Goal: Task Accomplishment & Management: Complete application form

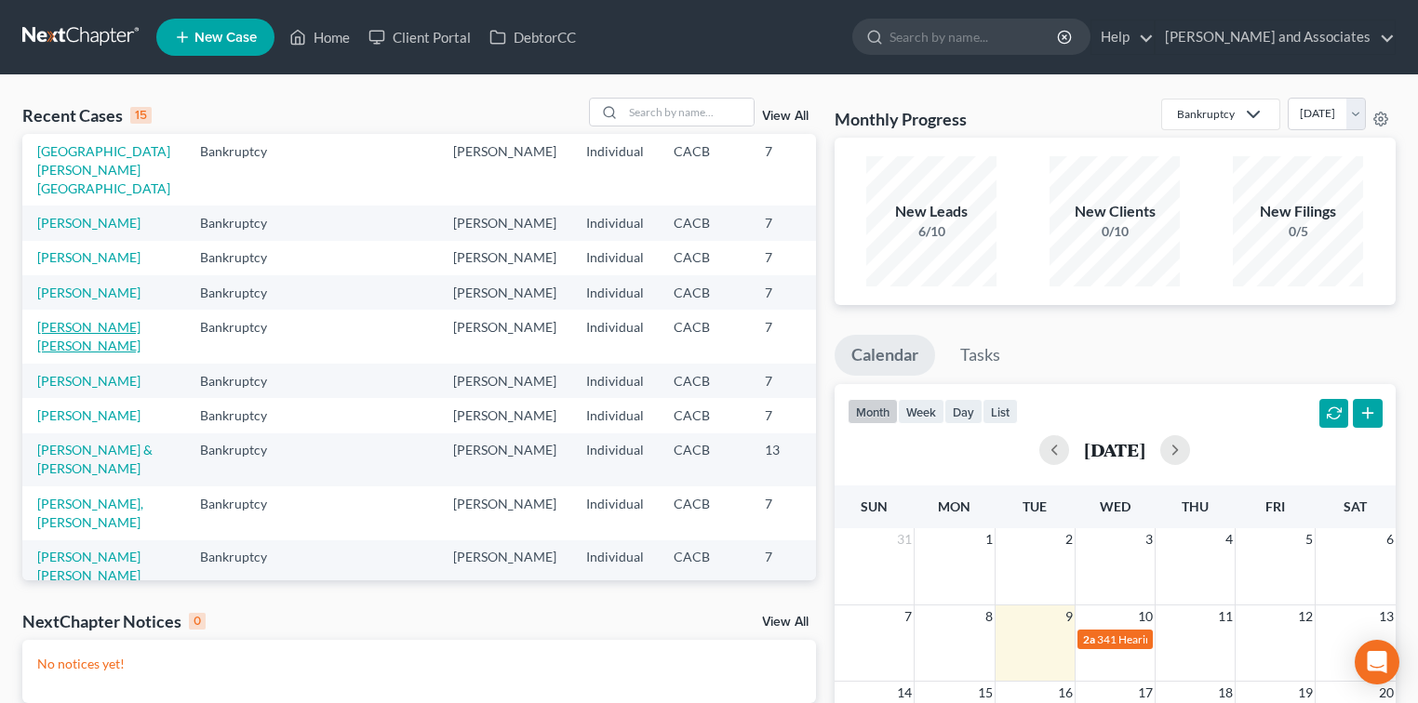
scroll to position [124, 0]
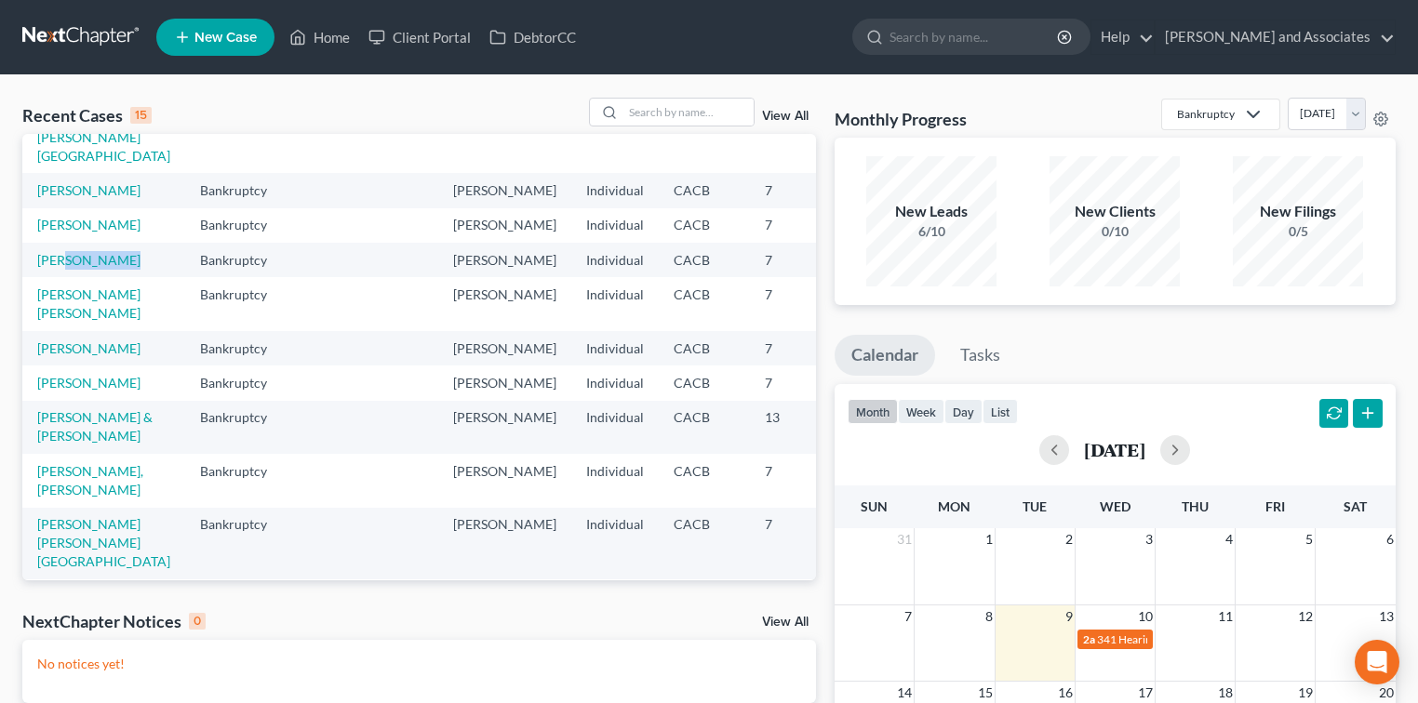
click at [63, 277] on td "[PERSON_NAME]" at bounding box center [103, 260] width 163 height 34
click at [60, 268] on link "[PERSON_NAME]" at bounding box center [88, 260] width 103 height 16
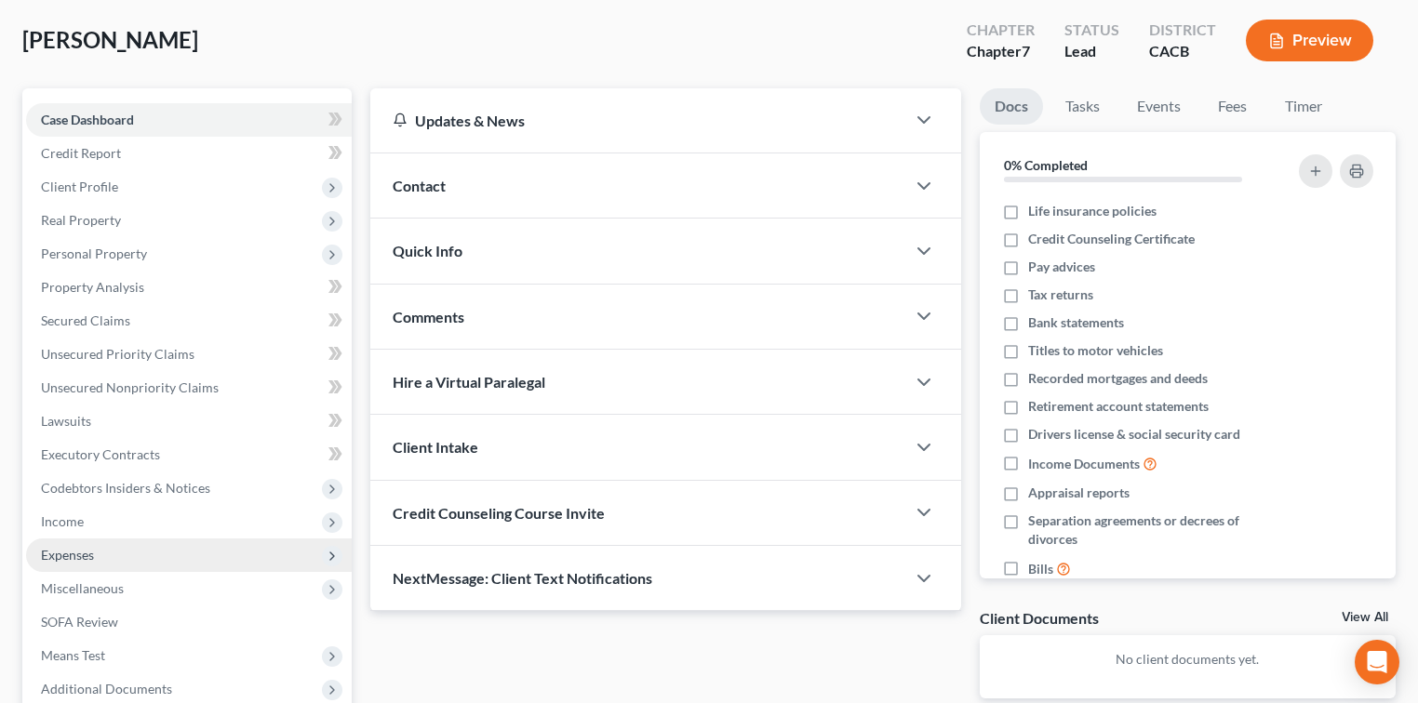
scroll to position [124, 0]
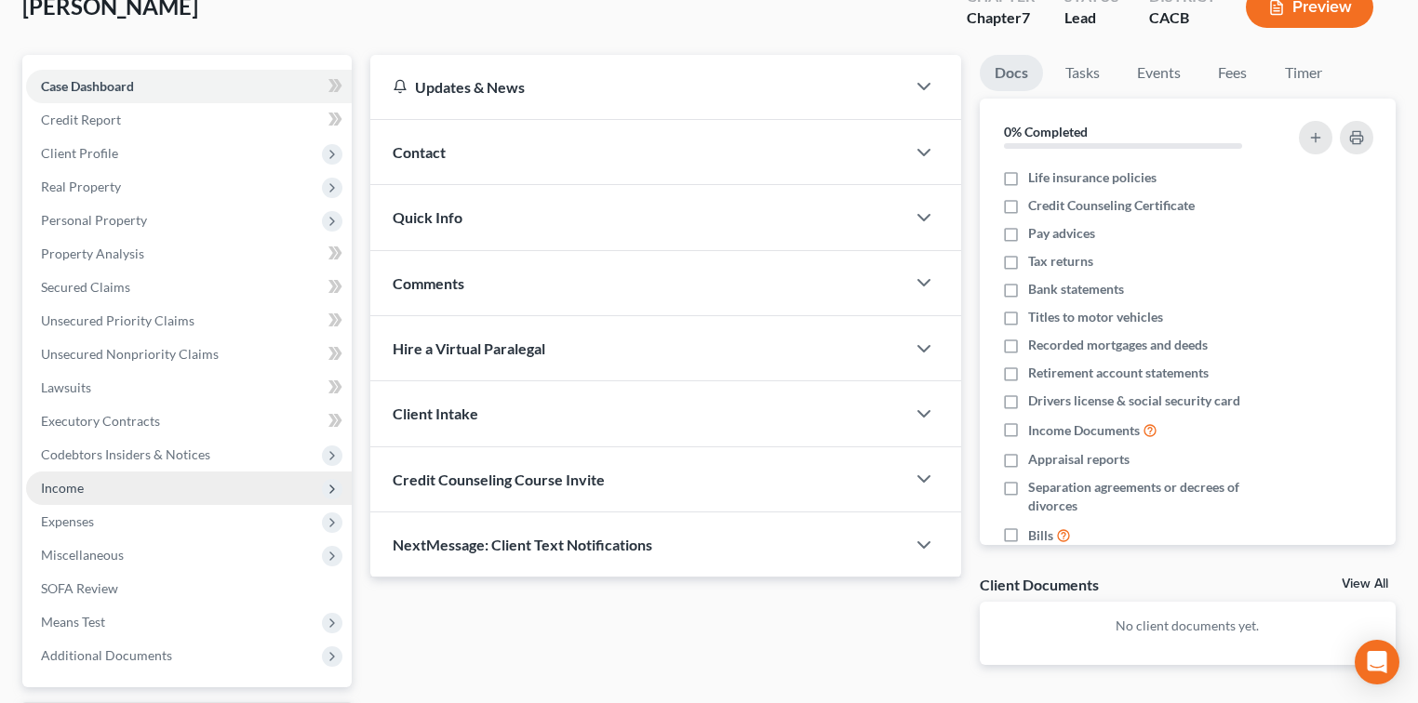
click at [169, 488] on span "Income" at bounding box center [189, 488] width 326 height 33
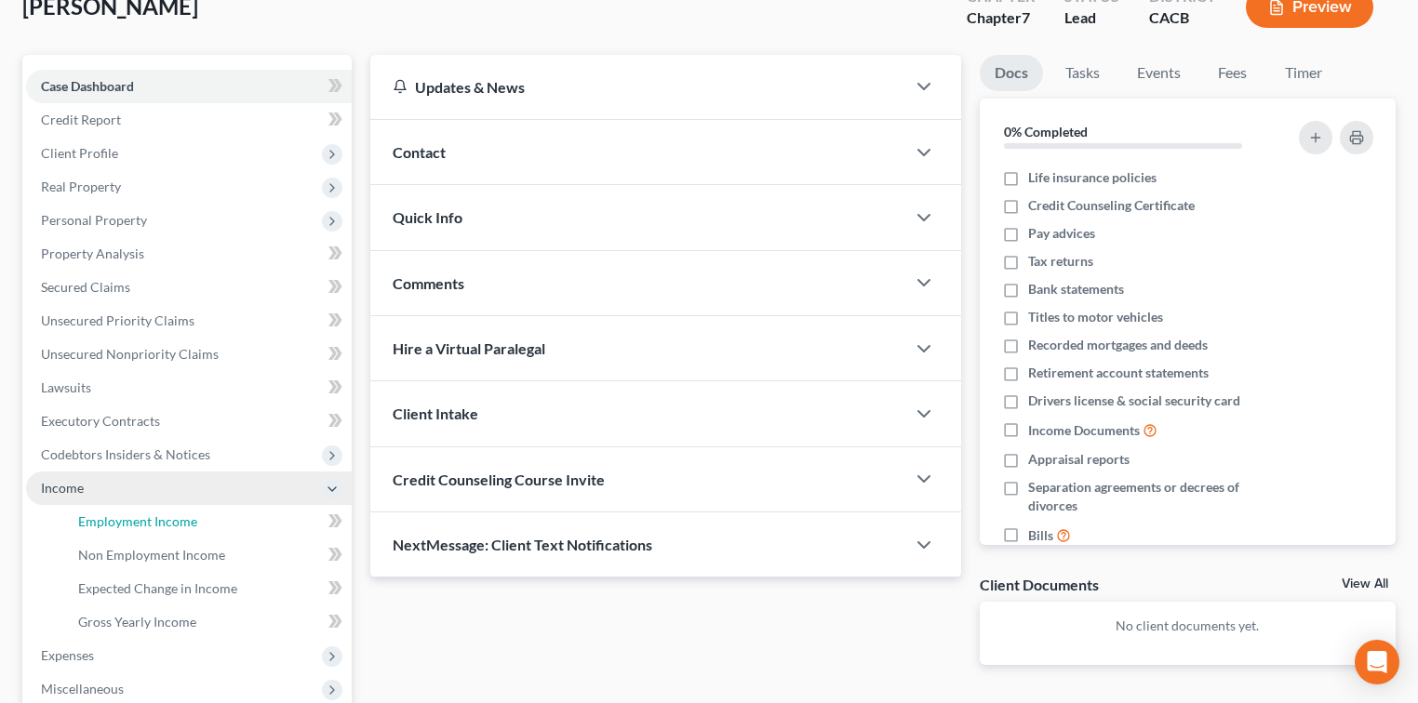
drag, startPoint x: 210, startPoint y: 516, endPoint x: 343, endPoint y: 488, distance: 136.1
click at [211, 515] on link "Employment Income" at bounding box center [207, 521] width 288 height 33
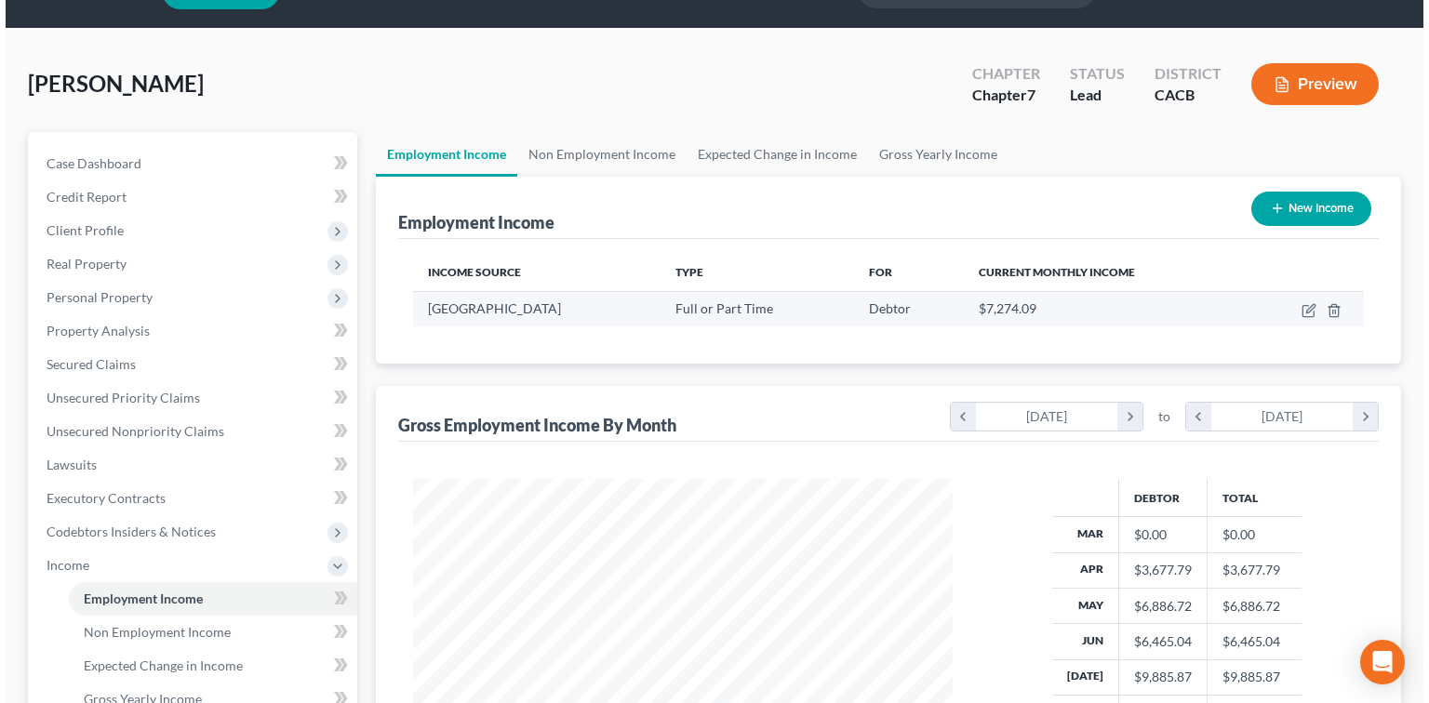
scroll to position [124, 0]
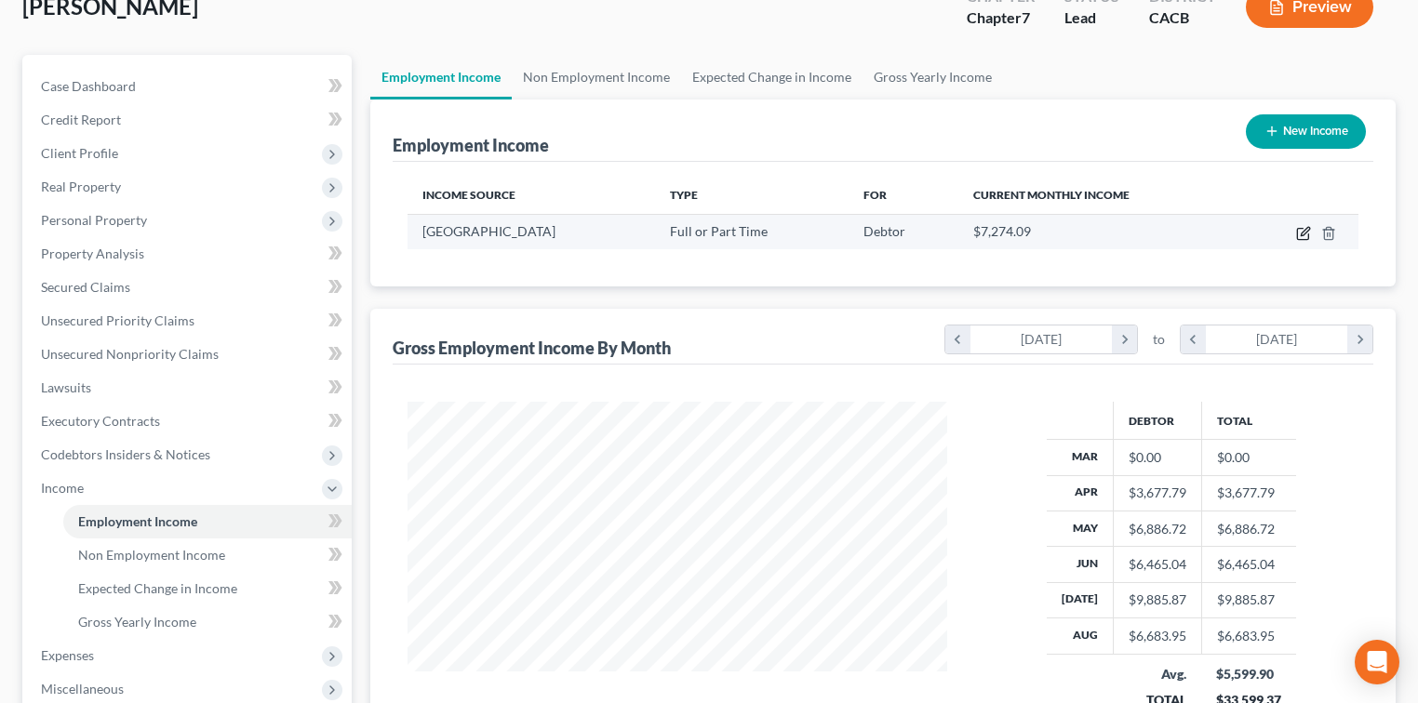
click at [1306, 227] on icon "button" at bounding box center [1305, 231] width 8 height 8
select select "0"
select select "2"
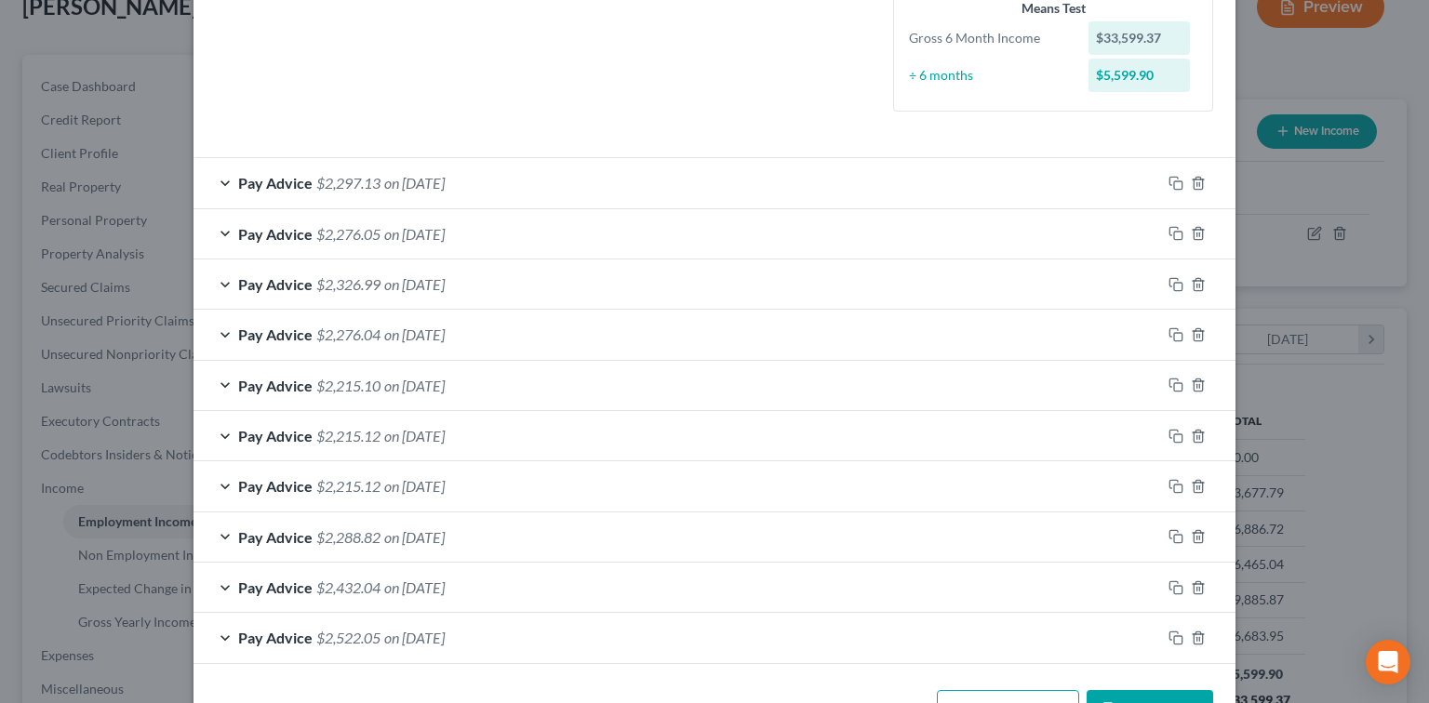
scroll to position [534, 0]
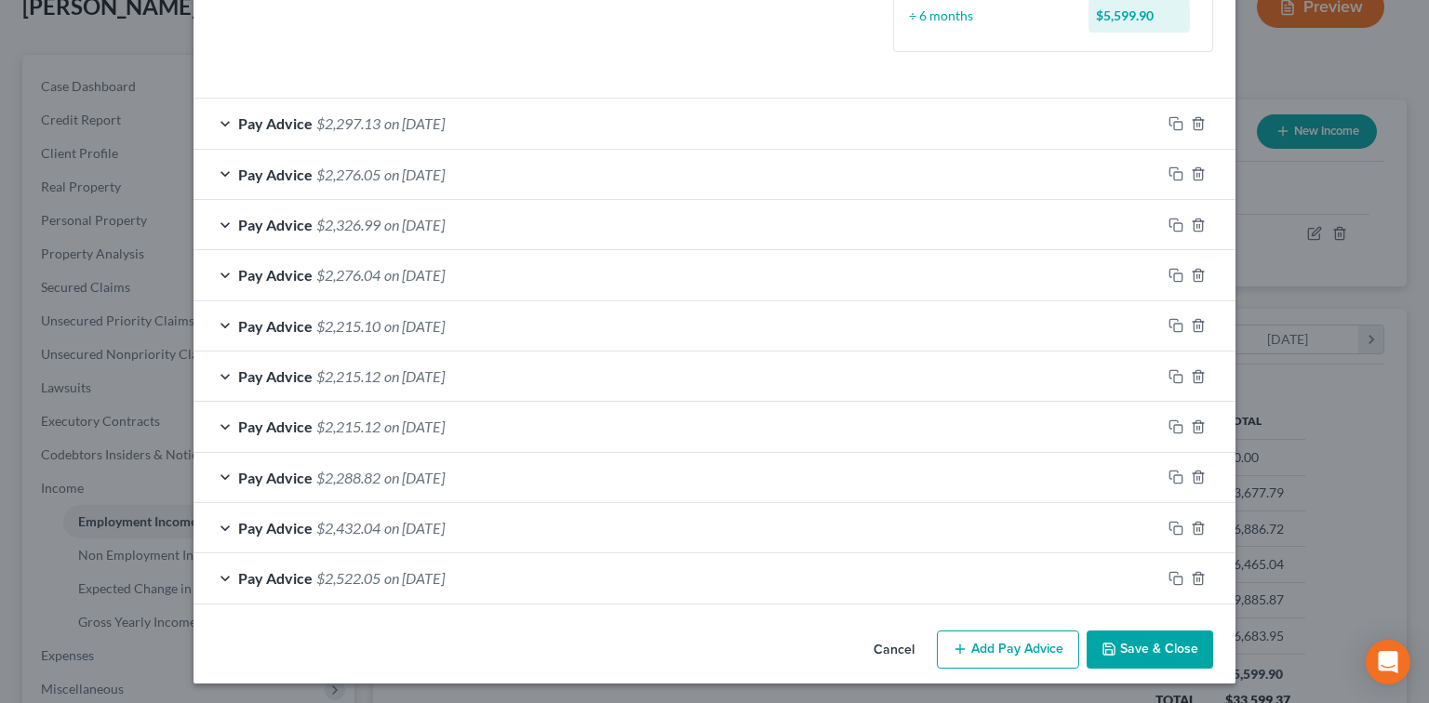
click at [1005, 648] on button "Add Pay Advice" at bounding box center [1008, 650] width 142 height 39
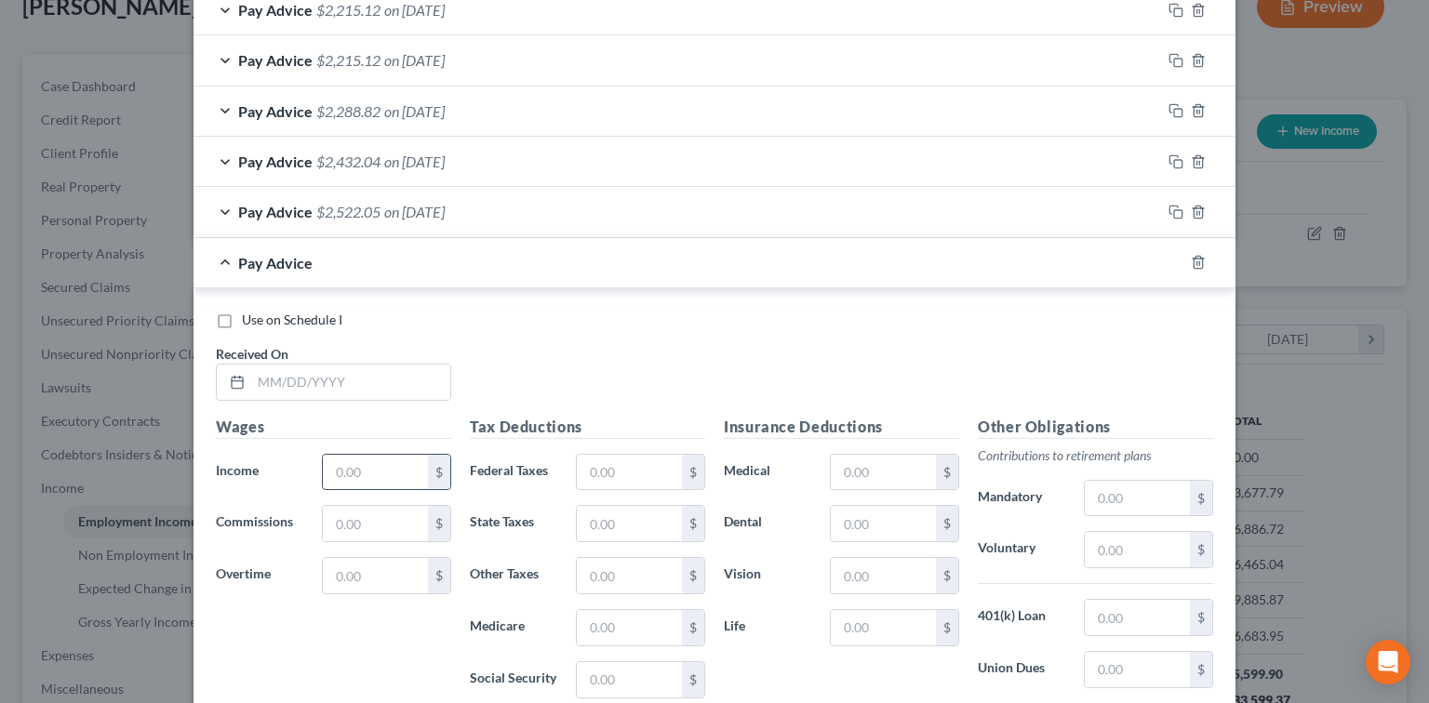
scroll to position [906, 0]
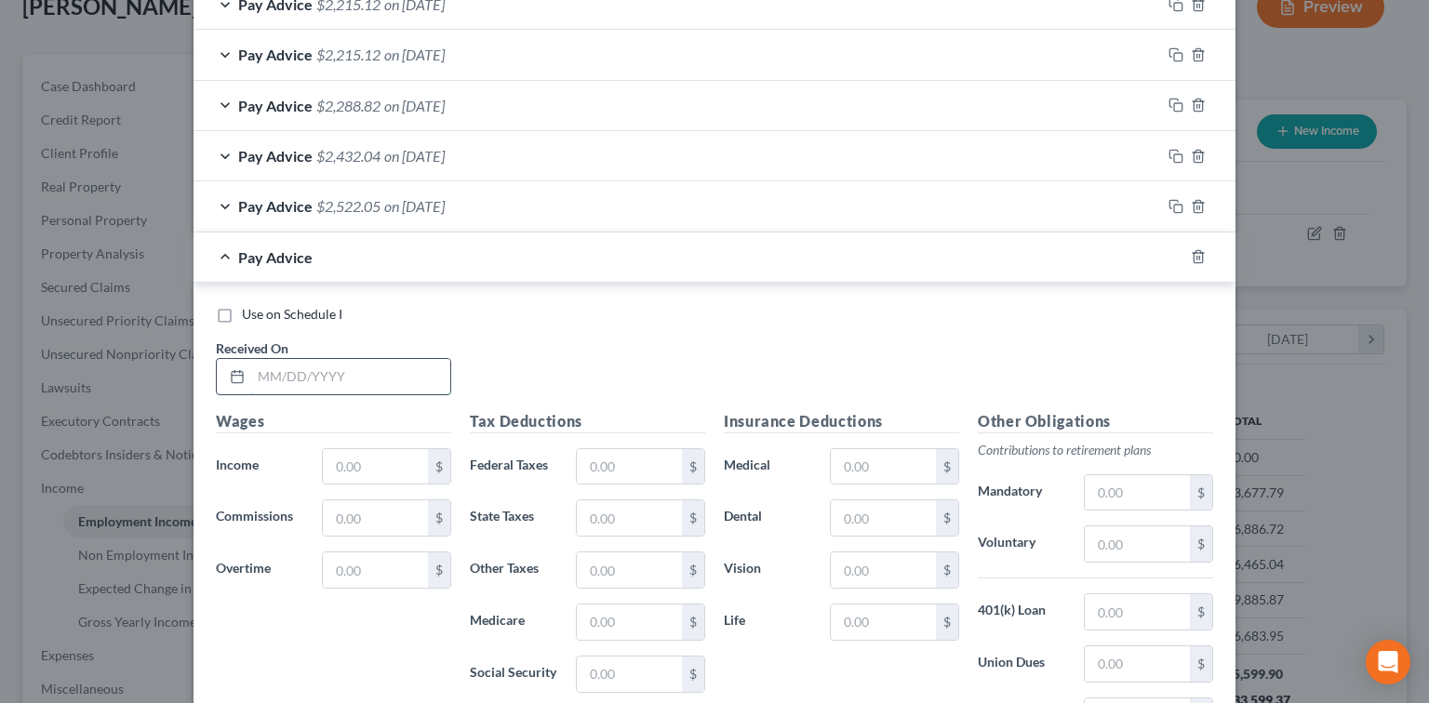
click at [324, 372] on input "text" at bounding box center [350, 376] width 199 height 35
type input "[DATE]"
click at [347, 449] on input "text" at bounding box center [375, 466] width 105 height 35
type input "4,317.87"
click at [651, 471] on input "text" at bounding box center [629, 466] width 105 height 35
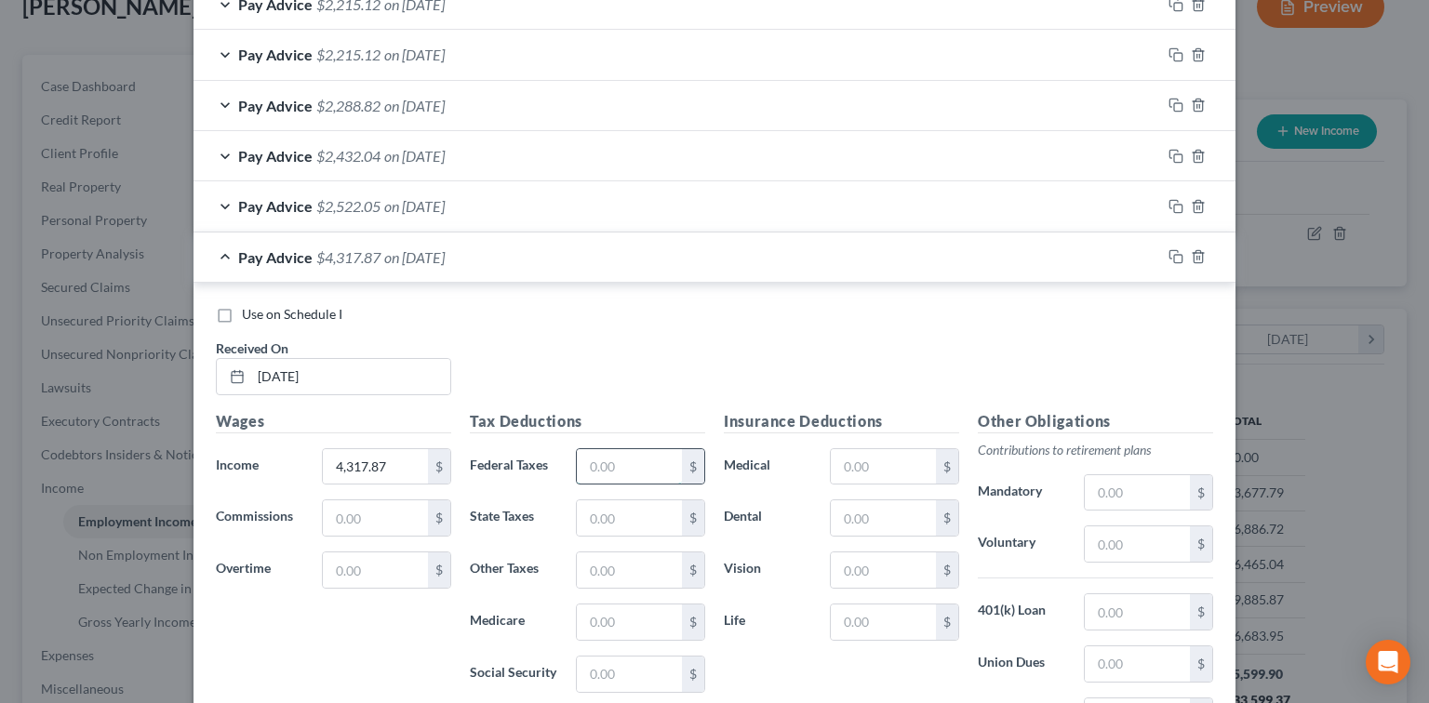
click at [589, 454] on input "text" at bounding box center [629, 466] width 105 height 35
type input "268.13"
click at [644, 506] on input "text" at bounding box center [629, 518] width 105 height 35
type input "301.51"
click at [653, 578] on input "text" at bounding box center [629, 570] width 105 height 35
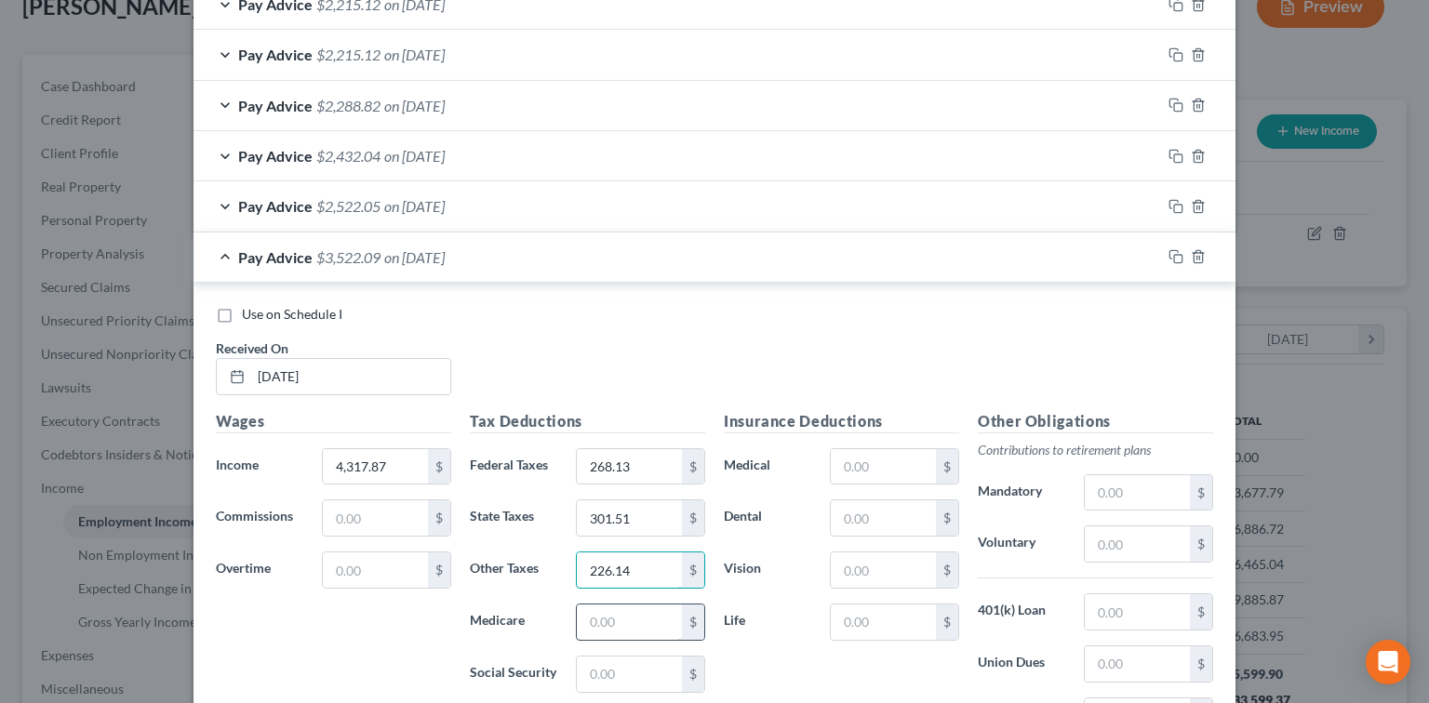
type input "226.14"
click at [622, 629] on input "text" at bounding box center [629, 622] width 105 height 35
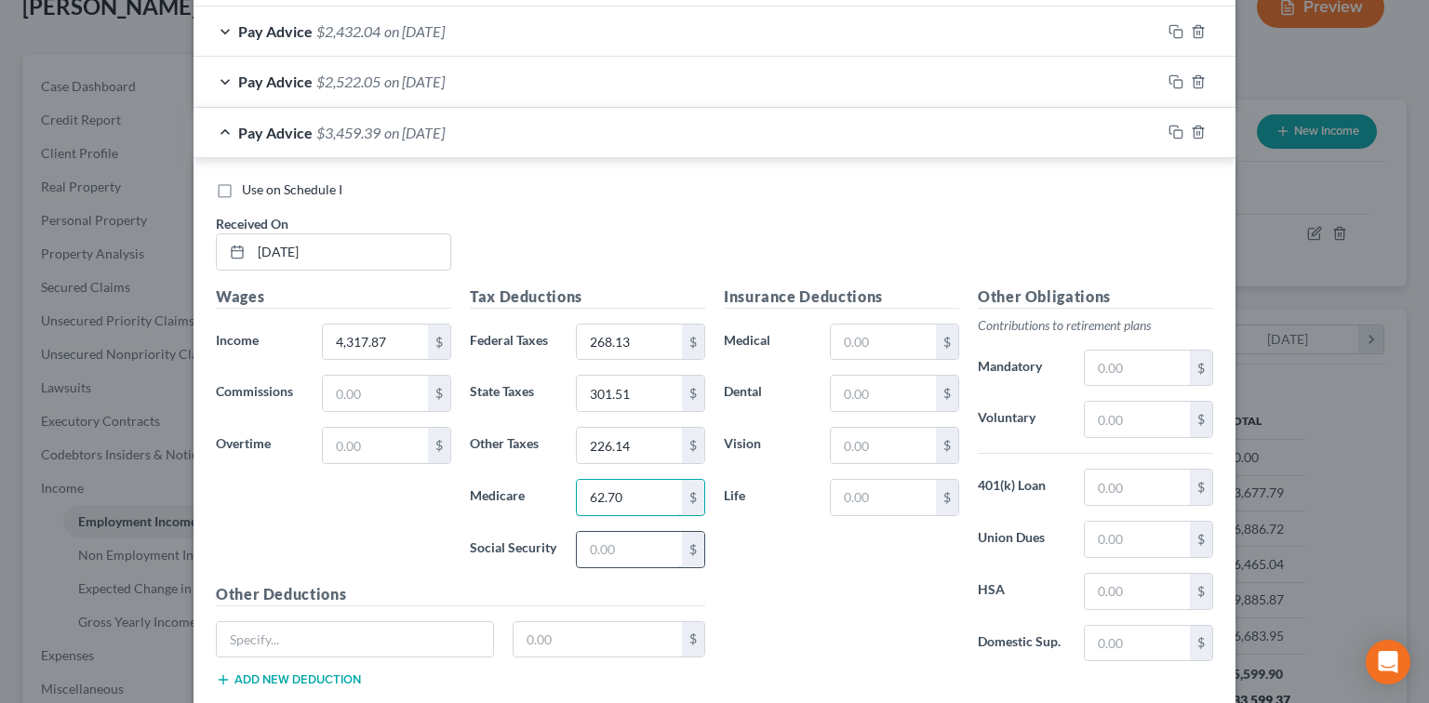
type input "62.70"
click at [622, 549] on input "text" at bounding box center [629, 549] width 105 height 35
type input "51.89"
click at [889, 338] on input "text" at bounding box center [883, 342] width 105 height 35
click at [852, 335] on input "text" at bounding box center [883, 342] width 105 height 35
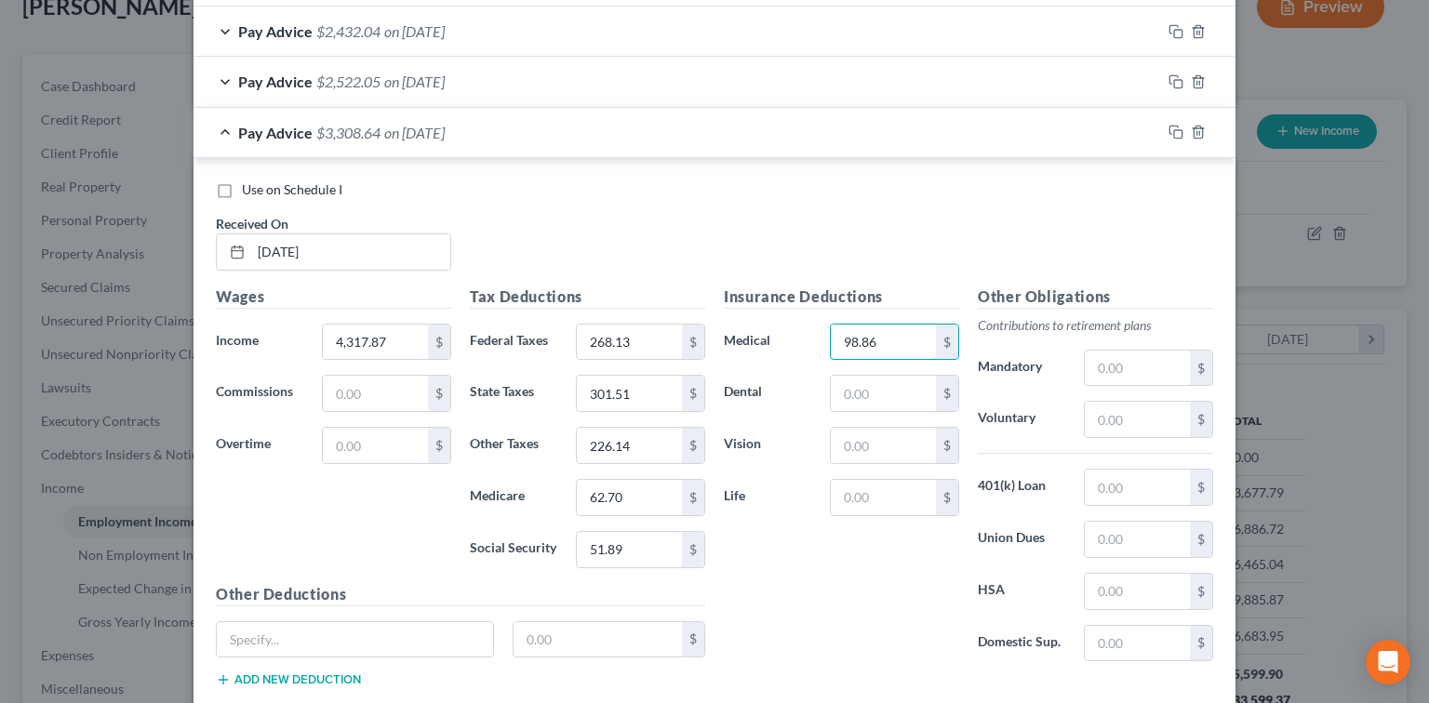
type input "98.86"
click at [1125, 412] on input "text" at bounding box center [1137, 419] width 105 height 35
click at [1147, 417] on input "text" at bounding box center [1137, 419] width 105 height 35
type input "175.20"
click at [1011, 211] on div "Use on Schedule I Received On * [DATE]" at bounding box center [715, 232] width 1016 height 105
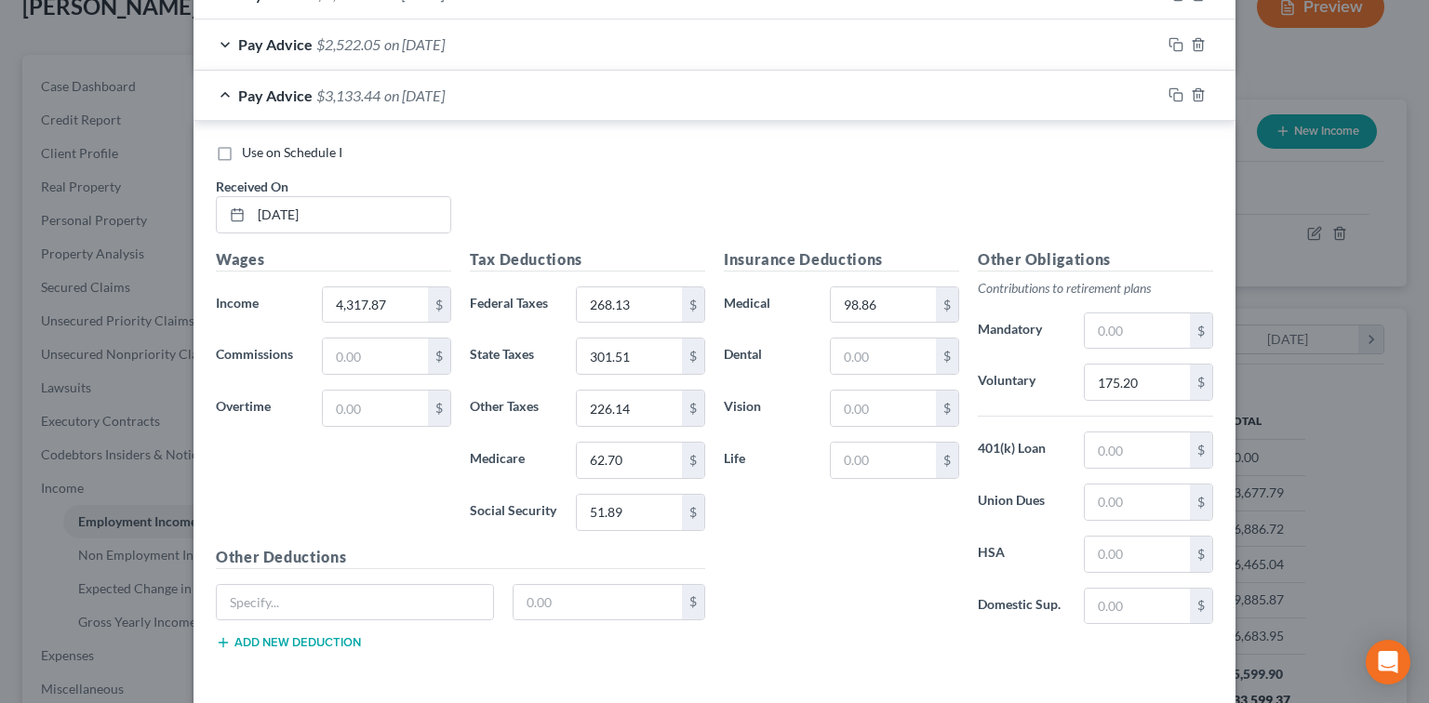
scroll to position [1142, 0]
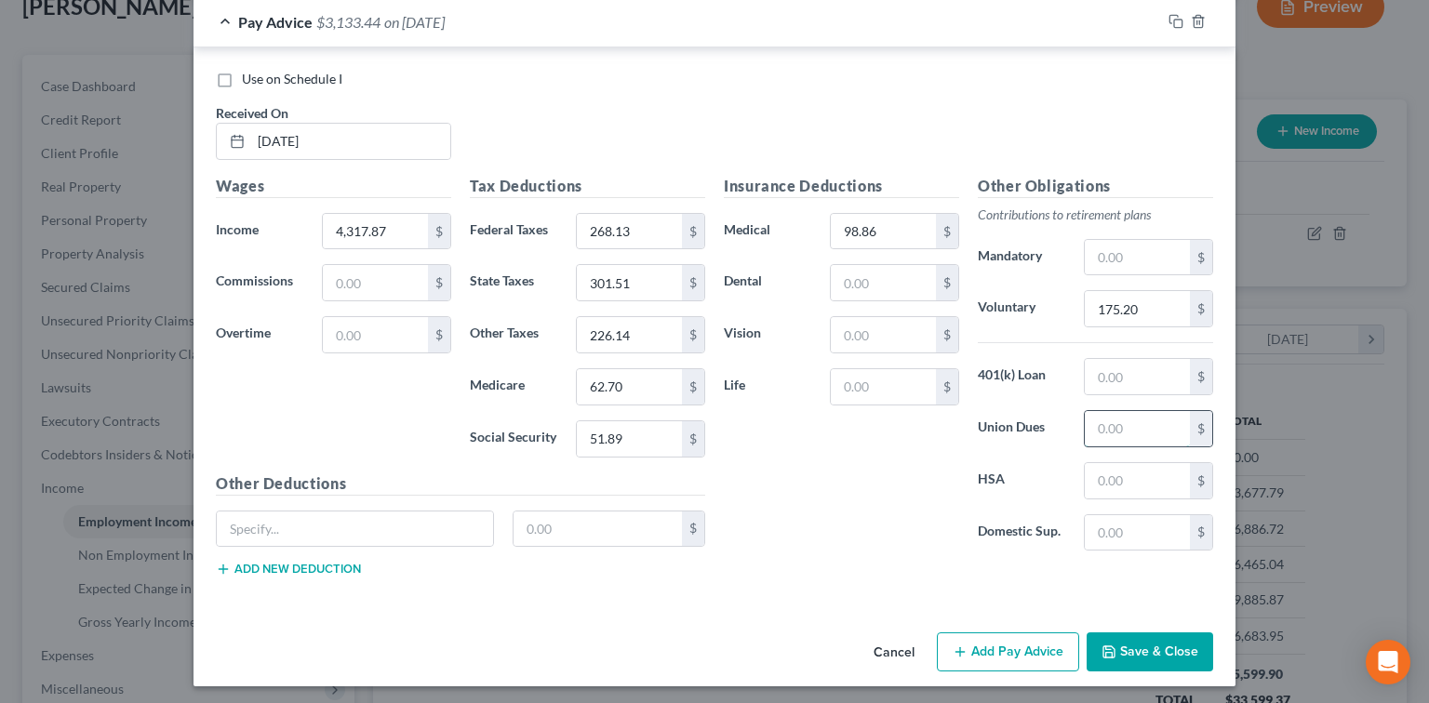
click at [1123, 429] on input "text" at bounding box center [1137, 428] width 105 height 35
type input "34.92"
click at [277, 525] on input "text" at bounding box center [355, 529] width 276 height 35
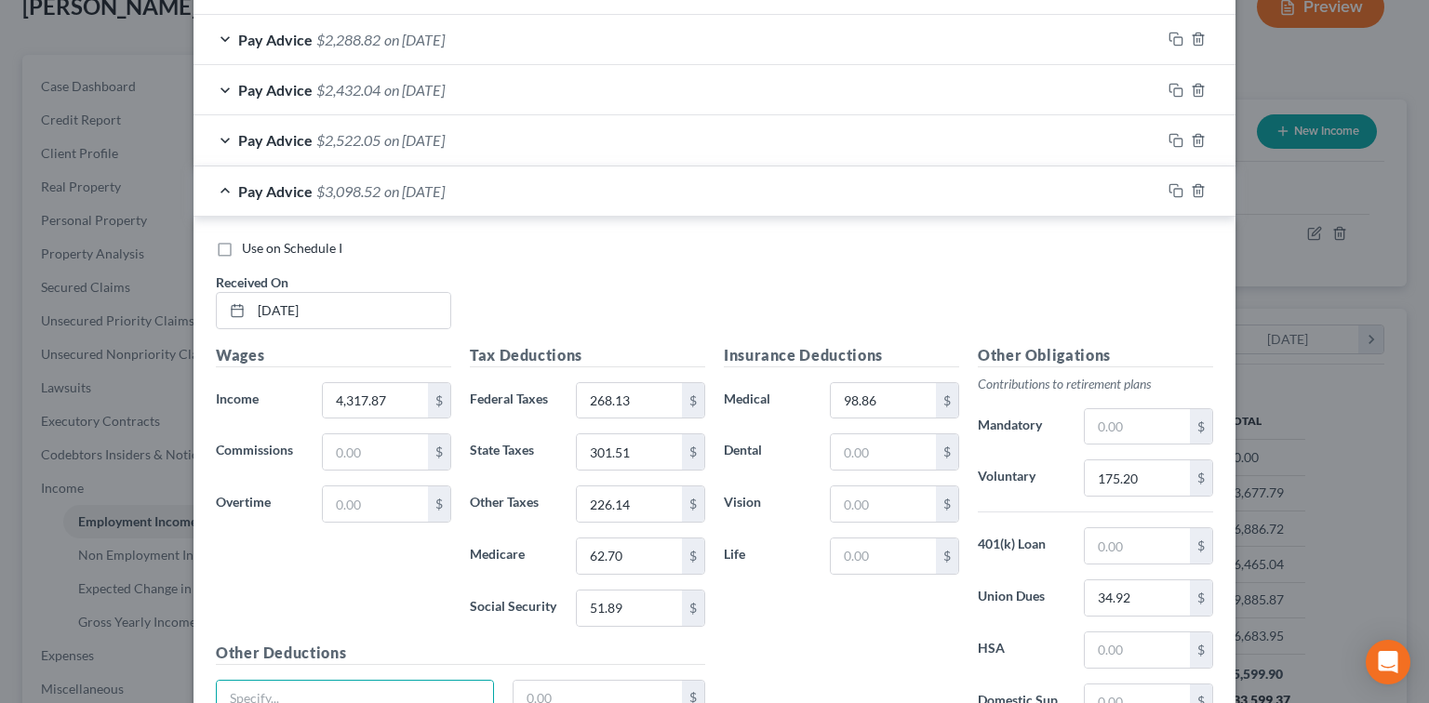
scroll to position [769, 0]
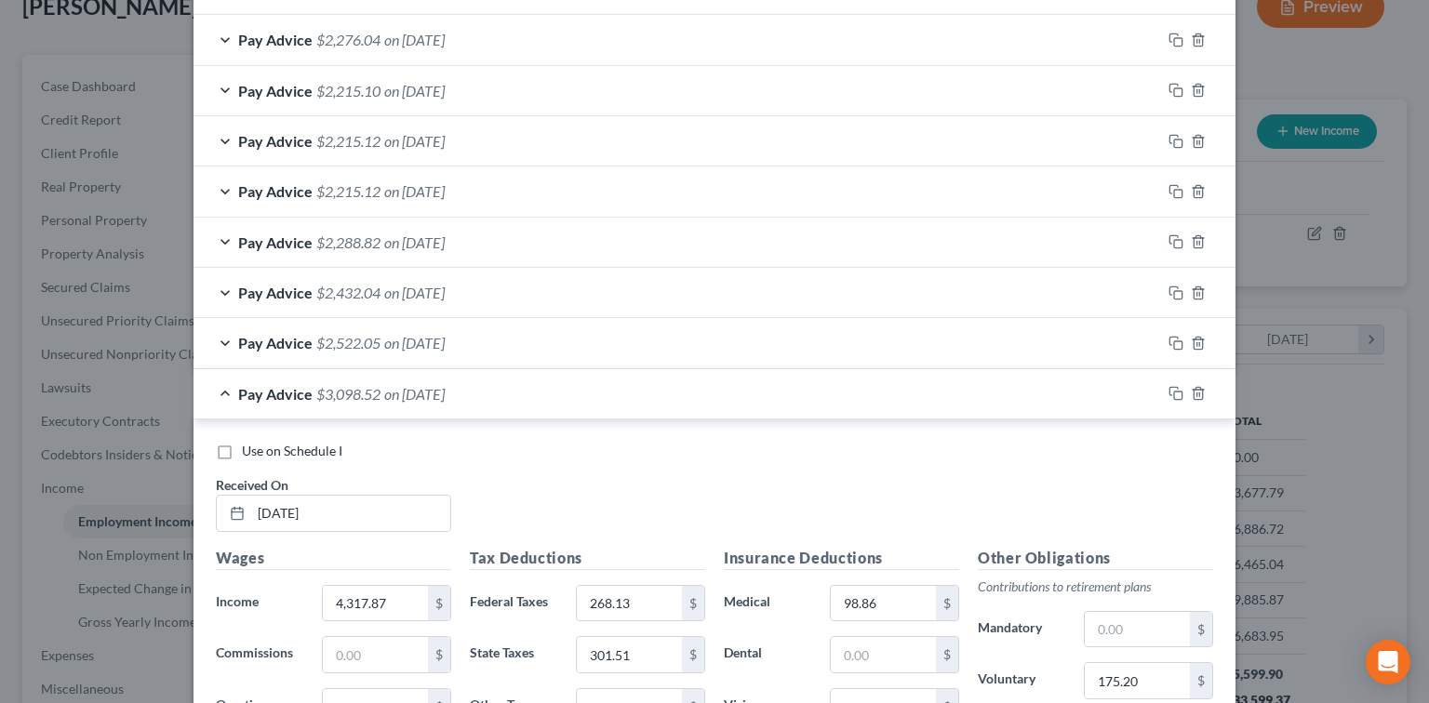
click at [355, 328] on div "Pay Advice $2,522.05 on [DATE]" at bounding box center [678, 342] width 968 height 49
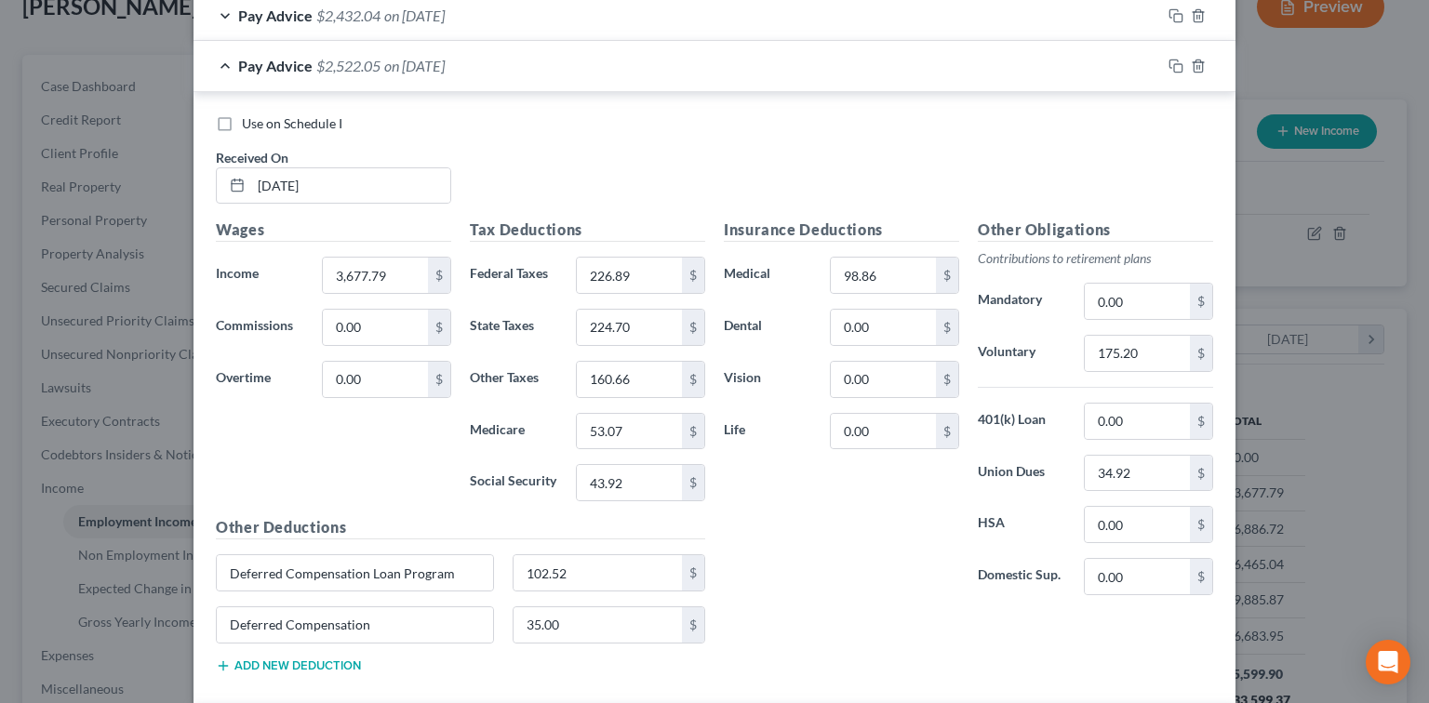
scroll to position [1142, 0]
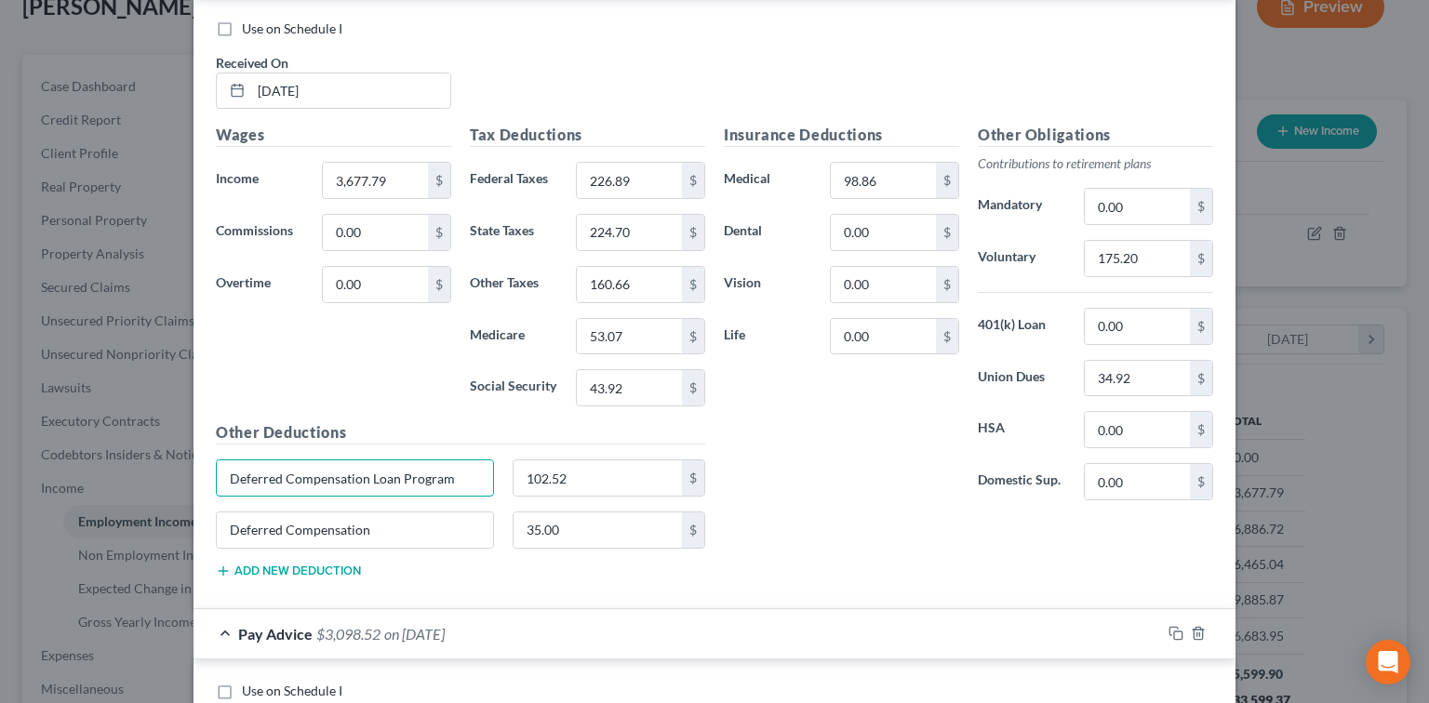
drag, startPoint x: 453, startPoint y: 482, endPoint x: 152, endPoint y: 492, distance: 301.6
click at [152, 492] on div "Edit Income Source × Employment Type * Select Full or [DEMOGRAPHIC_DATA] Employ…" at bounding box center [714, 351] width 1429 height 703
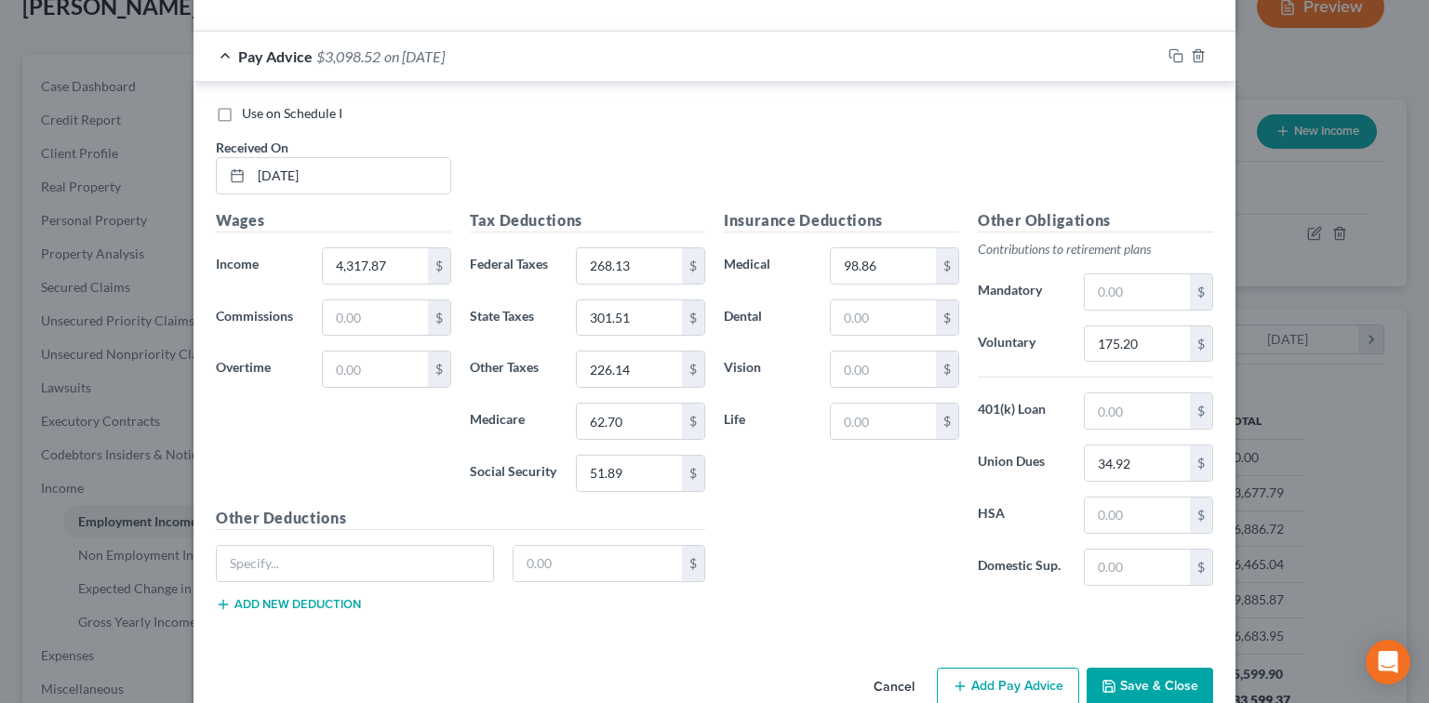
scroll to position [1750, 0]
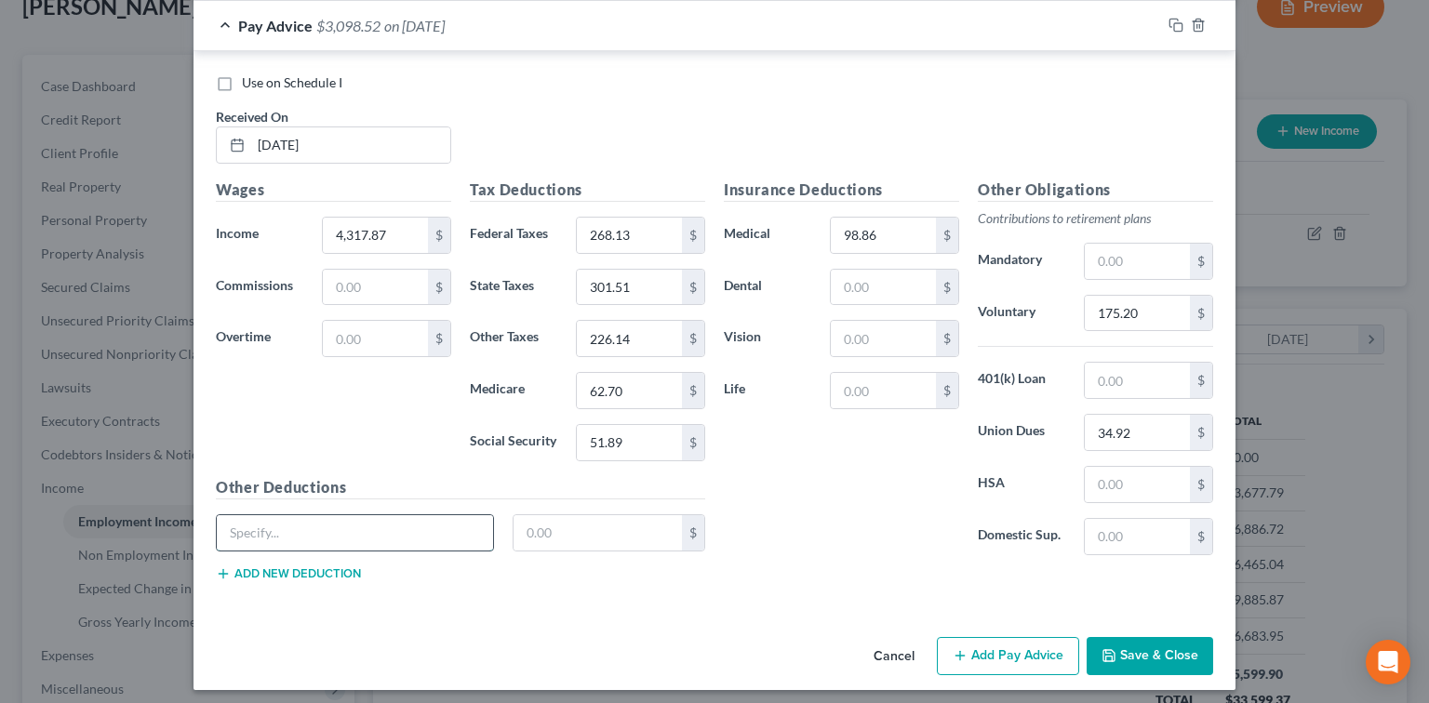
click at [399, 515] on input "text" at bounding box center [355, 532] width 276 height 35
paste input "Deferred Compensation Loan Program"
type input "Deferred Compensation Loan Program"
click at [612, 521] on input "text" at bounding box center [598, 532] width 169 height 35
type input "102.58"
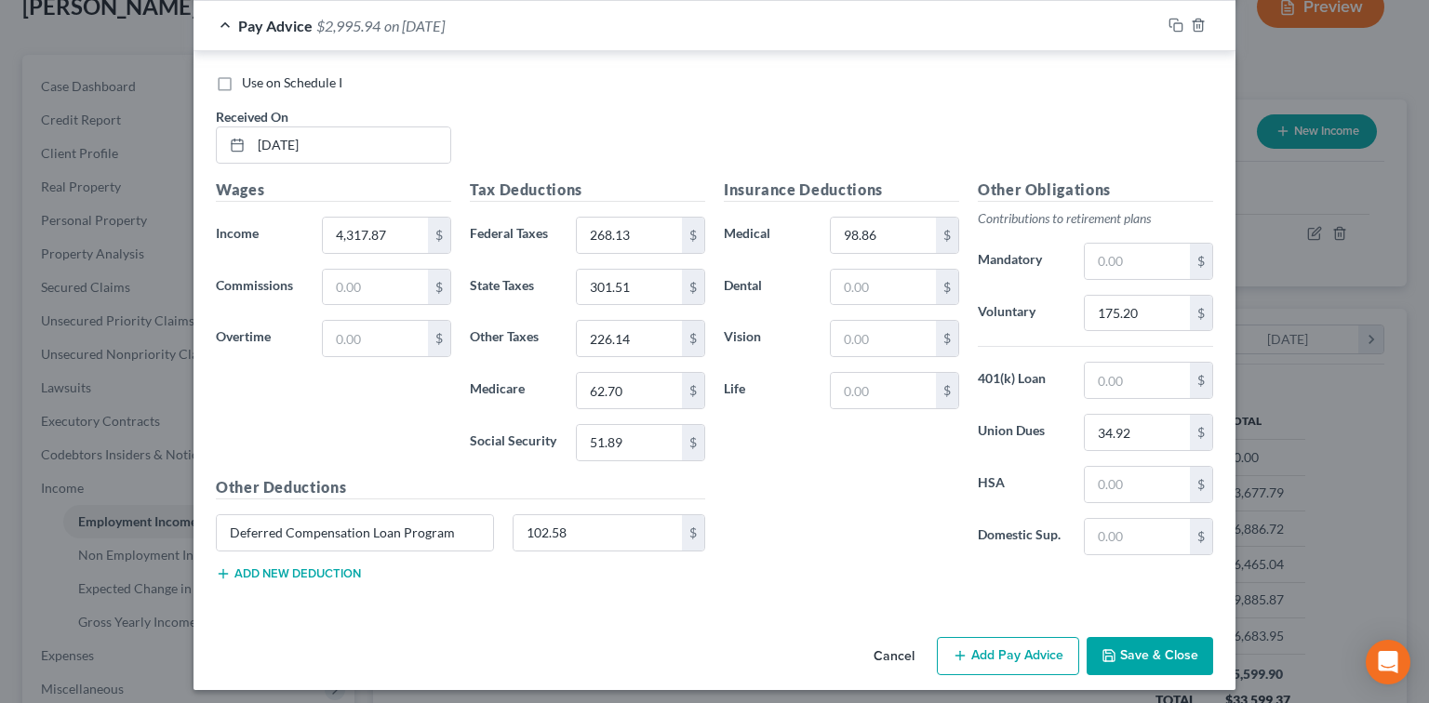
click at [300, 576] on div "Other Deductions Deferred Compensation Loan Program 102.58 $ Add new deduction" at bounding box center [461, 536] width 508 height 120
click at [306, 567] on button "Add new deduction" at bounding box center [288, 574] width 145 height 15
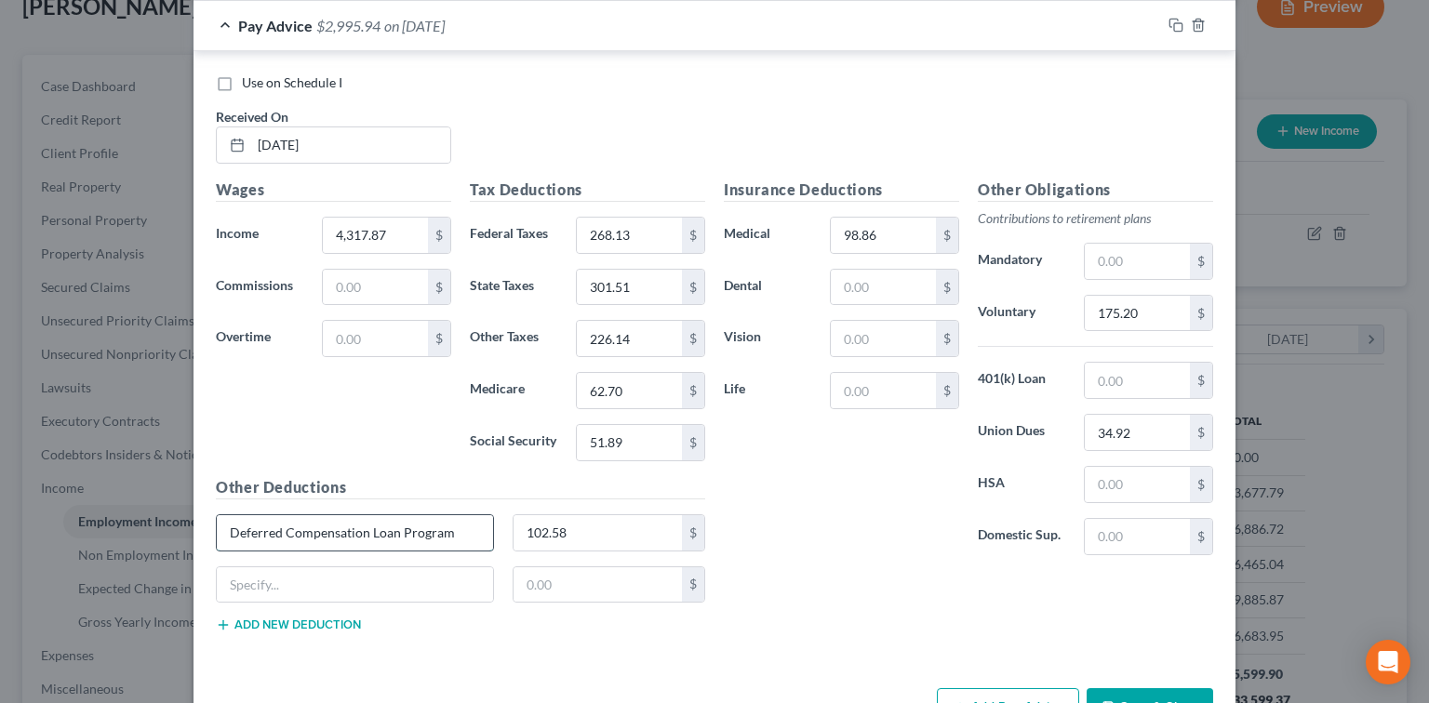
drag, startPoint x: 361, startPoint y: 525, endPoint x: 218, endPoint y: 522, distance: 143.3
click at [217, 522] on input "Deferred Compensation Loan Program" at bounding box center [355, 532] width 276 height 35
click at [246, 568] on input "text" at bounding box center [355, 585] width 276 height 35
paste input "Deferred Compensation"
type input "Deferred Compensation"
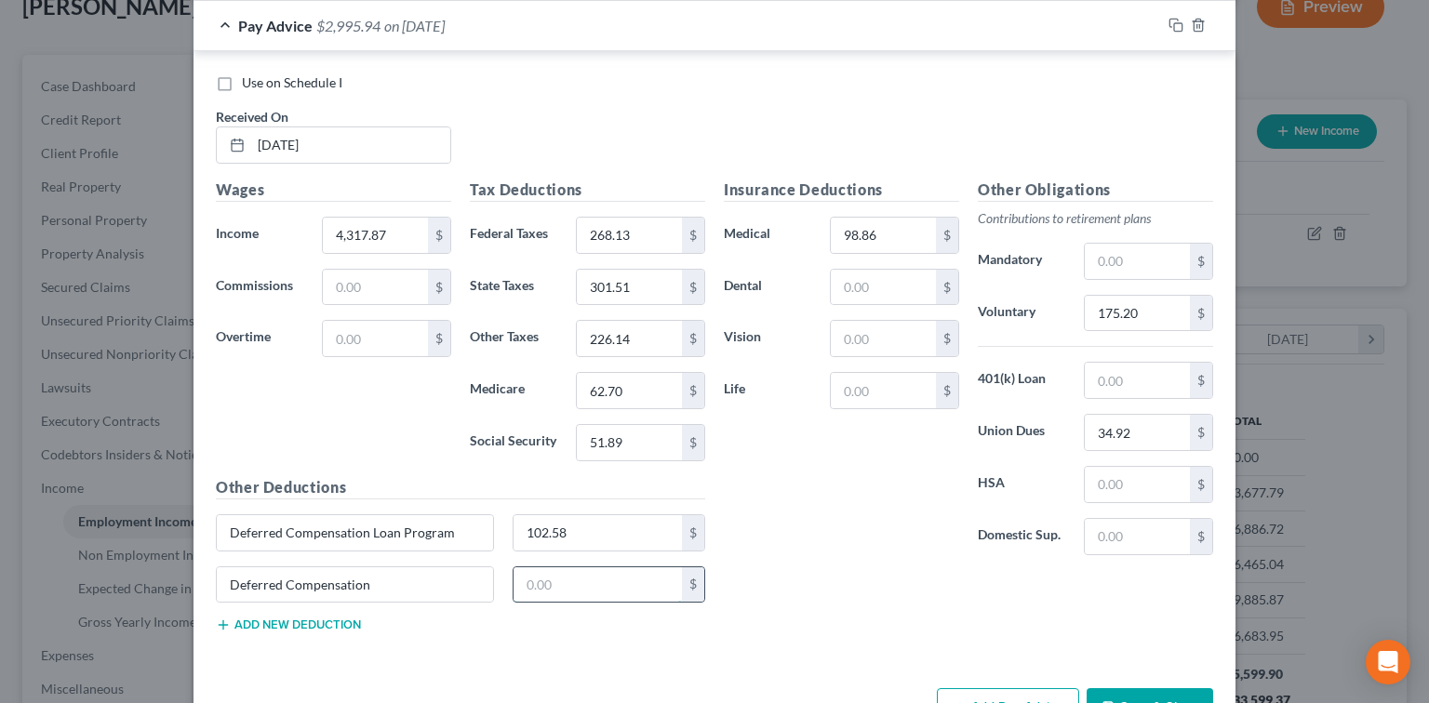
click at [555, 576] on input "text" at bounding box center [598, 585] width 169 height 35
type input "35.00"
click at [822, 584] on div "Insurance Deductions Medical 98.86 $ Dental $ Vision $ Life $ Other Obligations…" at bounding box center [969, 413] width 508 height 469
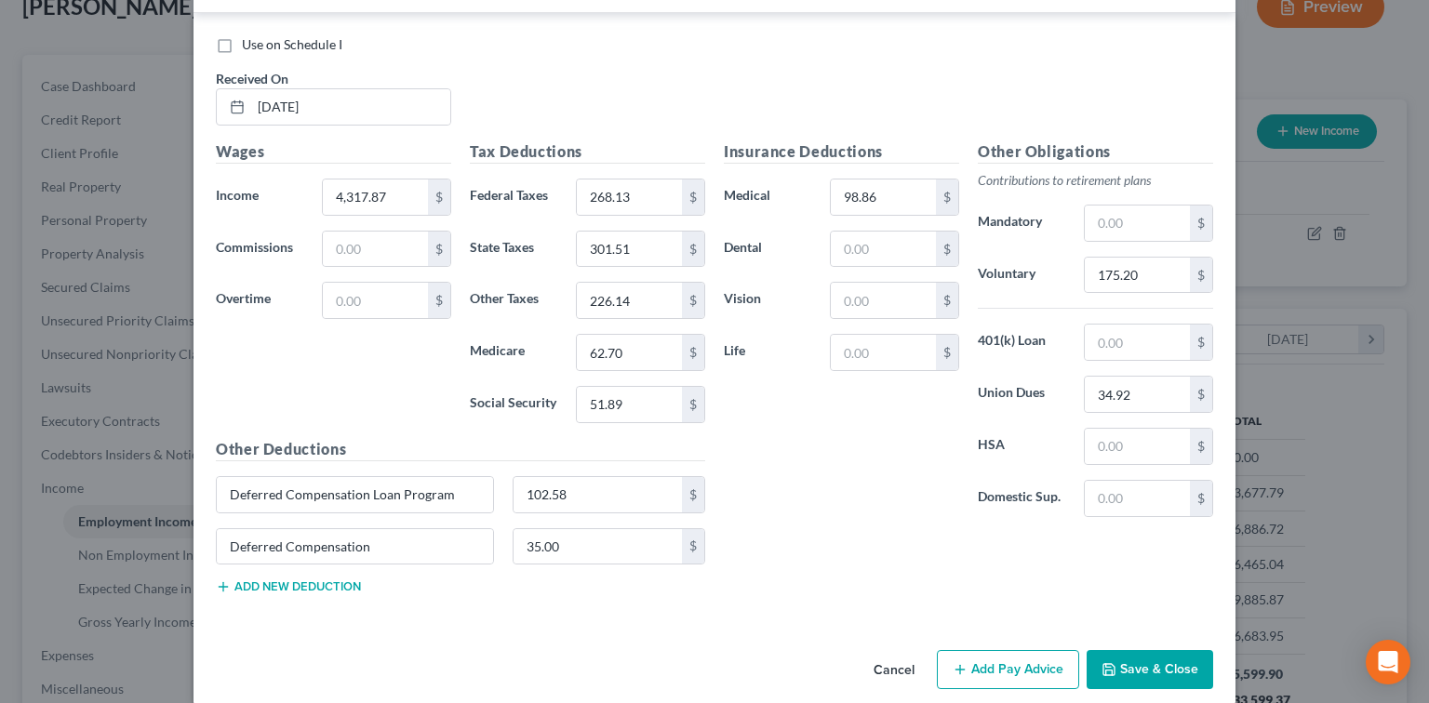
scroll to position [1801, 0]
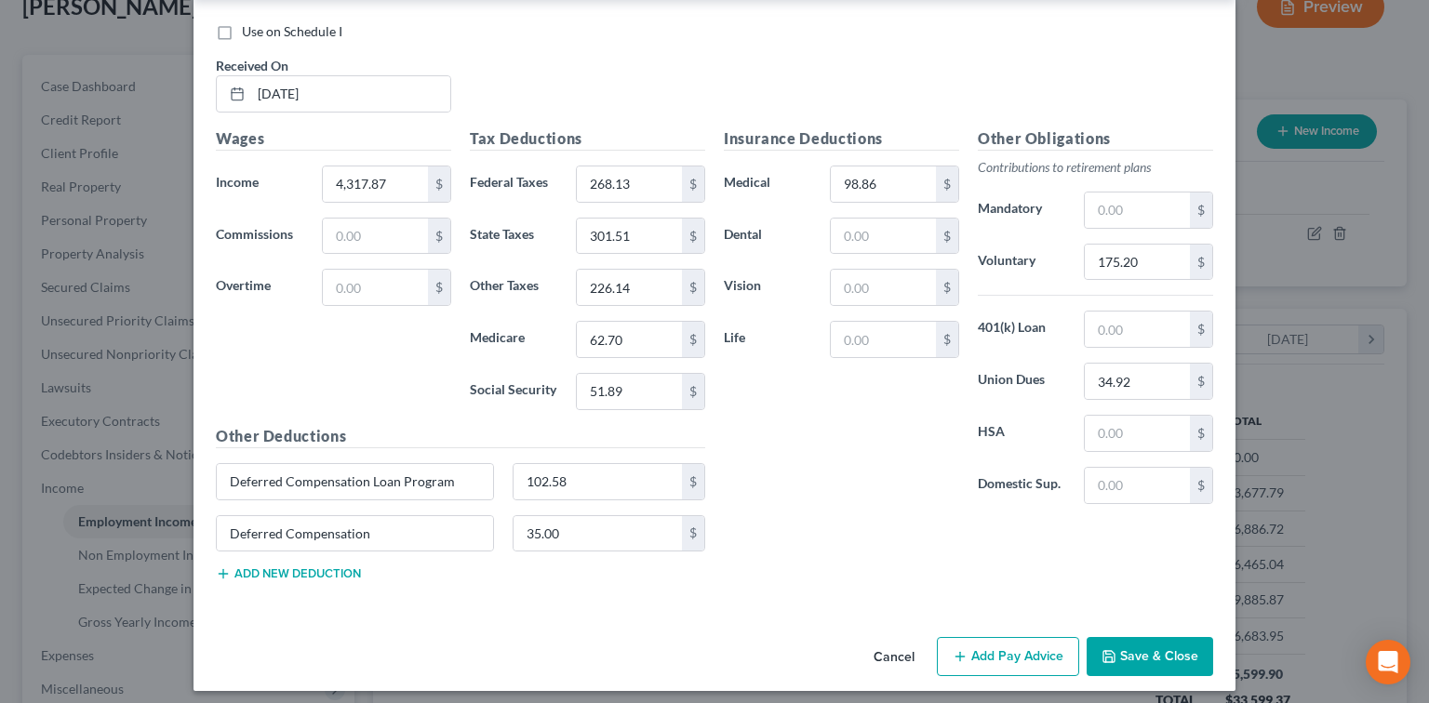
click at [1002, 637] on button "Add Pay Advice" at bounding box center [1008, 656] width 142 height 39
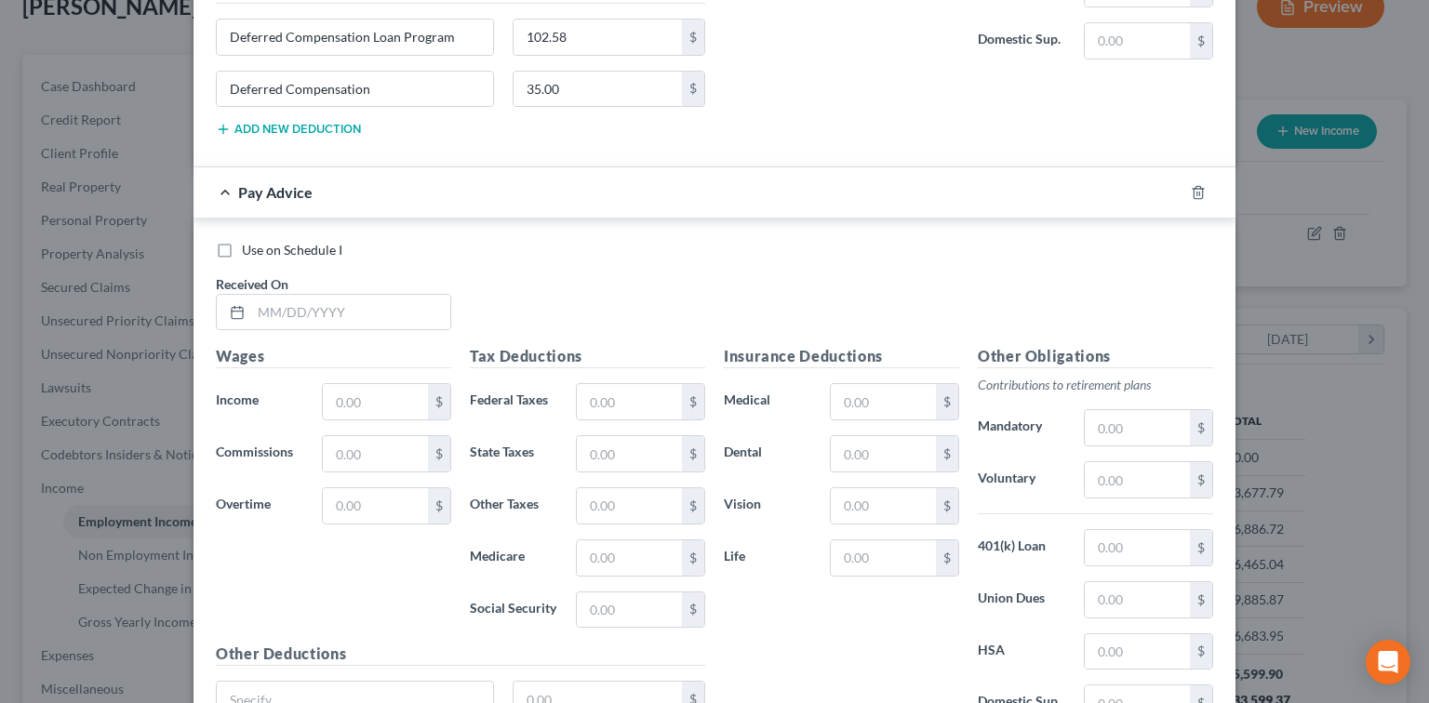
scroll to position [2410, 0]
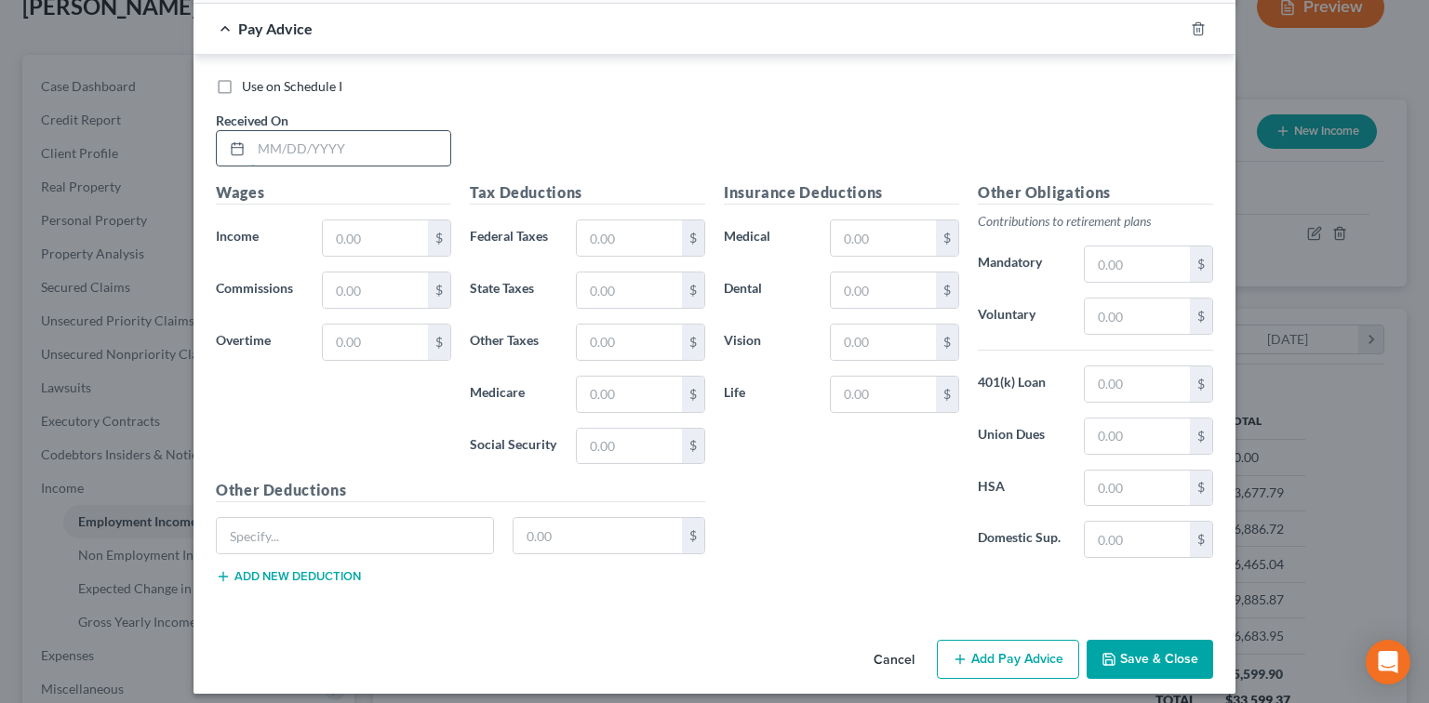
click at [291, 134] on input "text" at bounding box center [350, 148] width 199 height 35
type input "[DATE]"
click at [357, 238] on input "text" at bounding box center [375, 238] width 105 height 35
type input "4,181.62"
click at [587, 221] on input "text" at bounding box center [629, 238] width 105 height 35
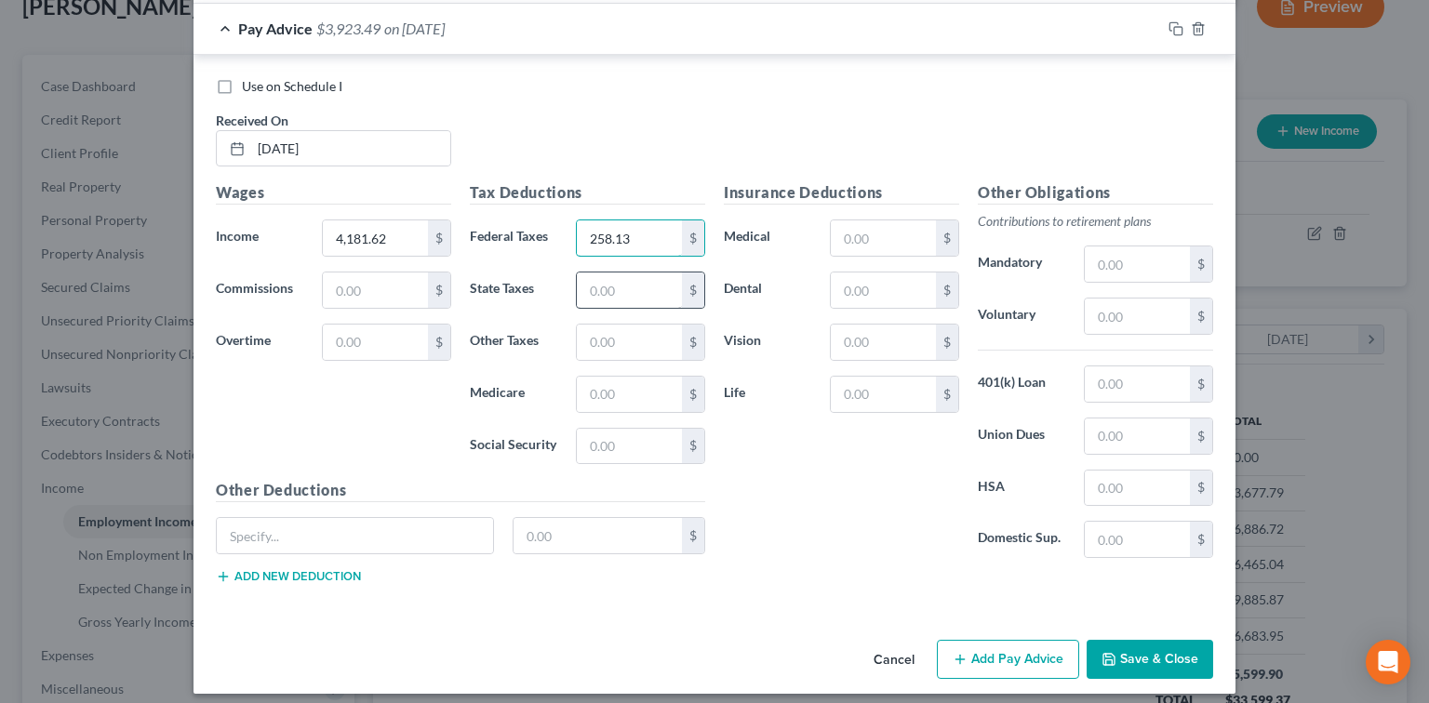
type input "258.13"
click at [618, 276] on input "text" at bounding box center [629, 290] width 105 height 35
type input "285.16"
click at [661, 327] on input "text" at bounding box center [629, 342] width 105 height 35
type input "212.20"
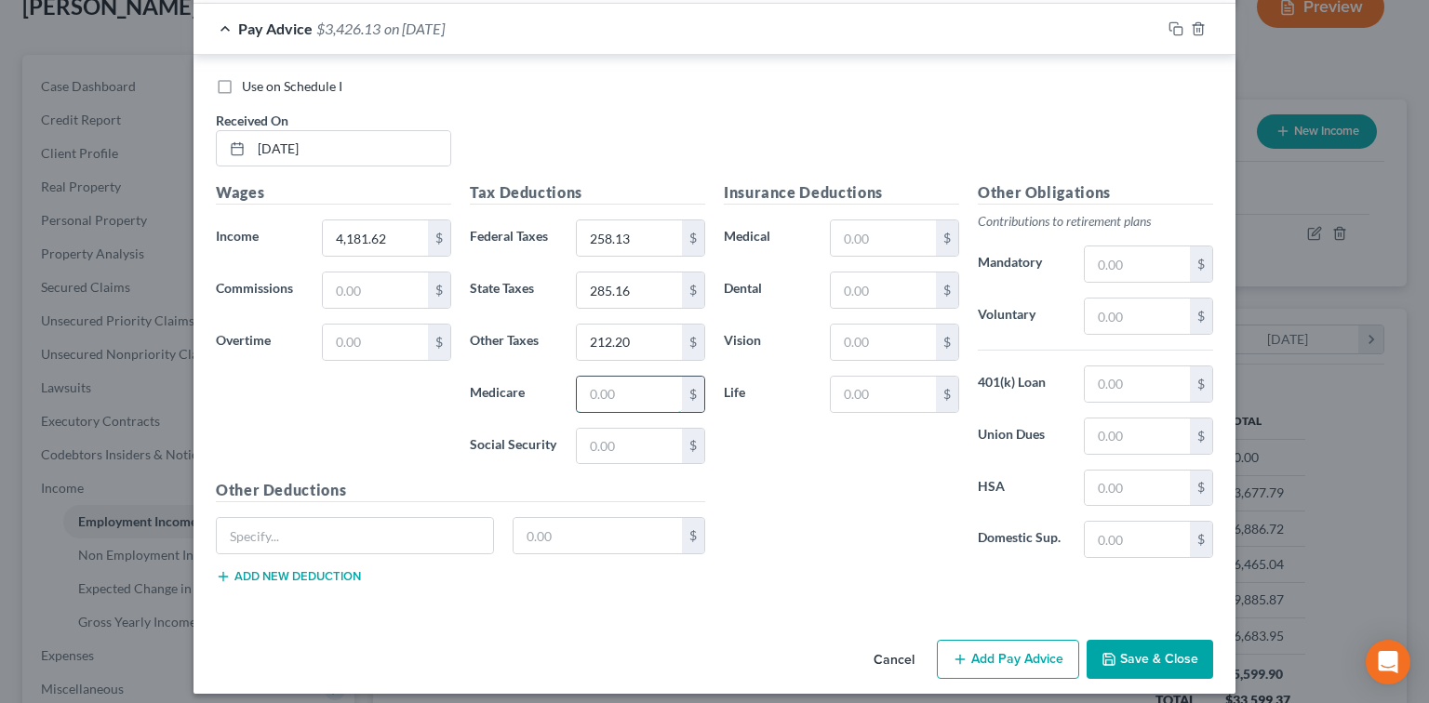
click at [625, 377] on input "text" at bounding box center [629, 394] width 105 height 35
type input "102.58"
click at [607, 430] on input "text" at bounding box center [629, 446] width 105 height 35
type input "49.96"
click at [850, 225] on input "text" at bounding box center [883, 238] width 105 height 35
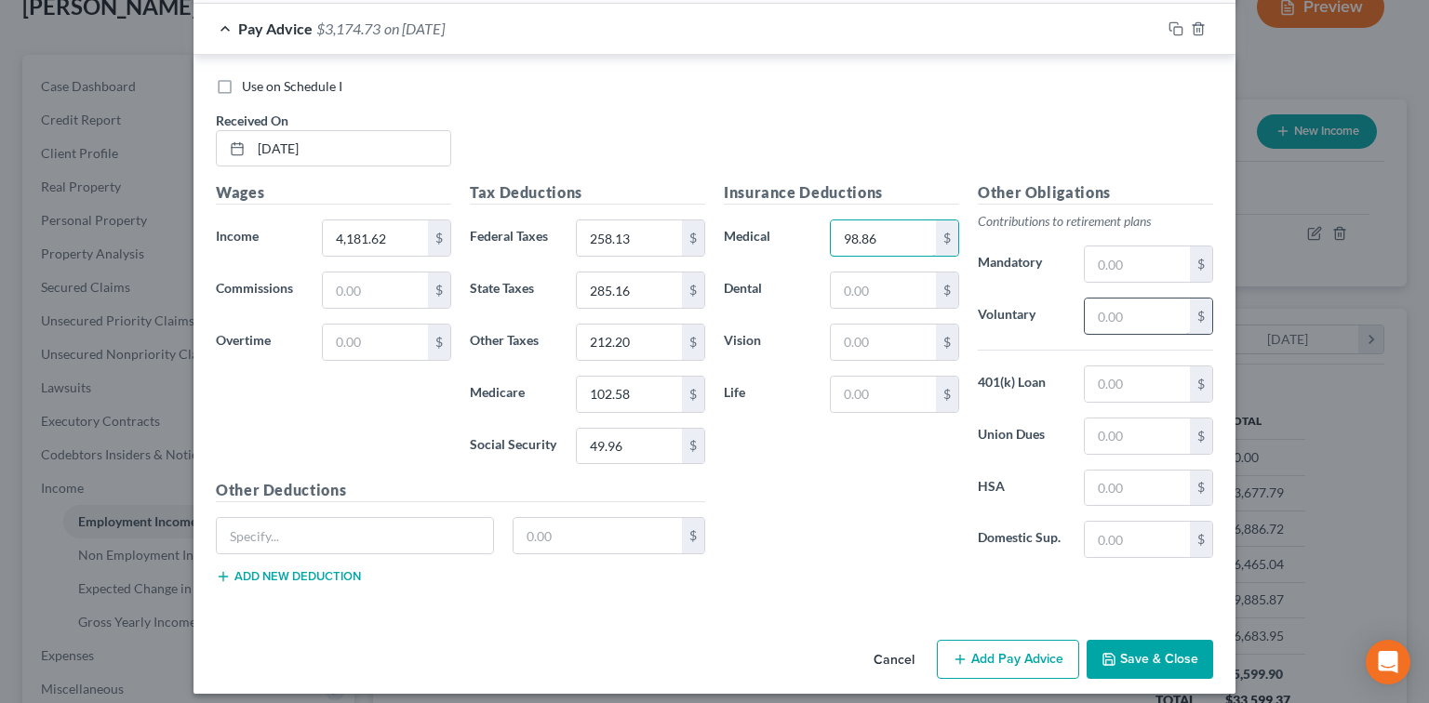
type input "98.86"
click at [1142, 299] on input "text" at bounding box center [1137, 316] width 105 height 35
type input "175.20"
paste input "Deferred Compensation"
click at [414, 524] on input "Deferred Compensation" at bounding box center [355, 535] width 276 height 35
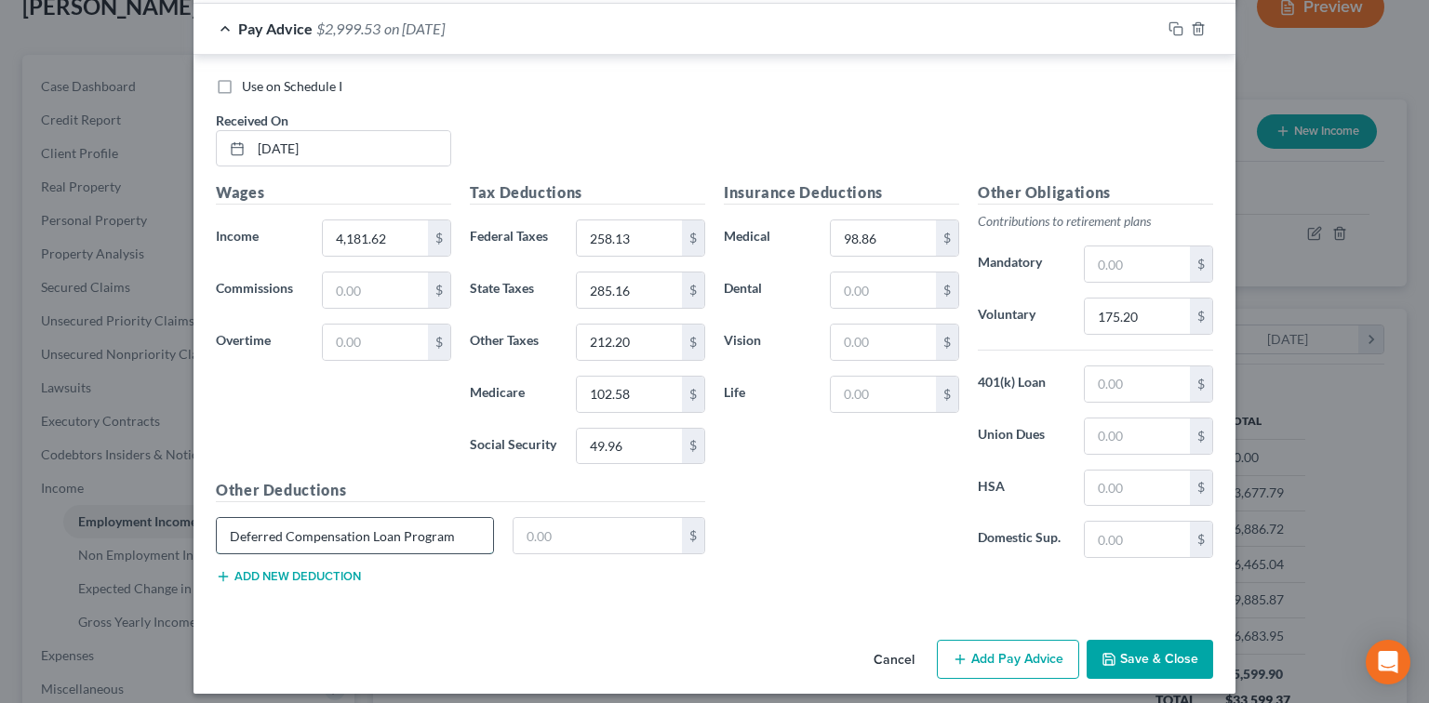
type input "Deferred Compensation Loan Program"
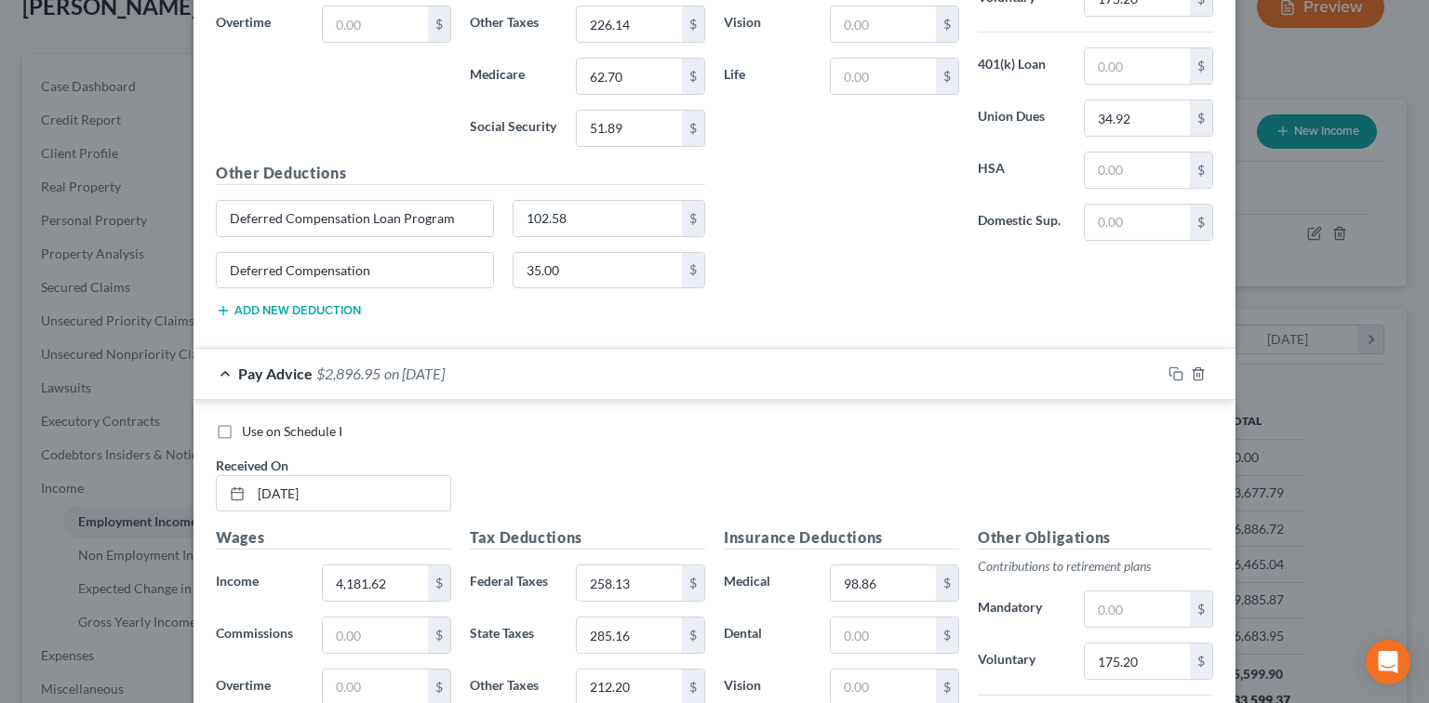
scroll to position [2038, 0]
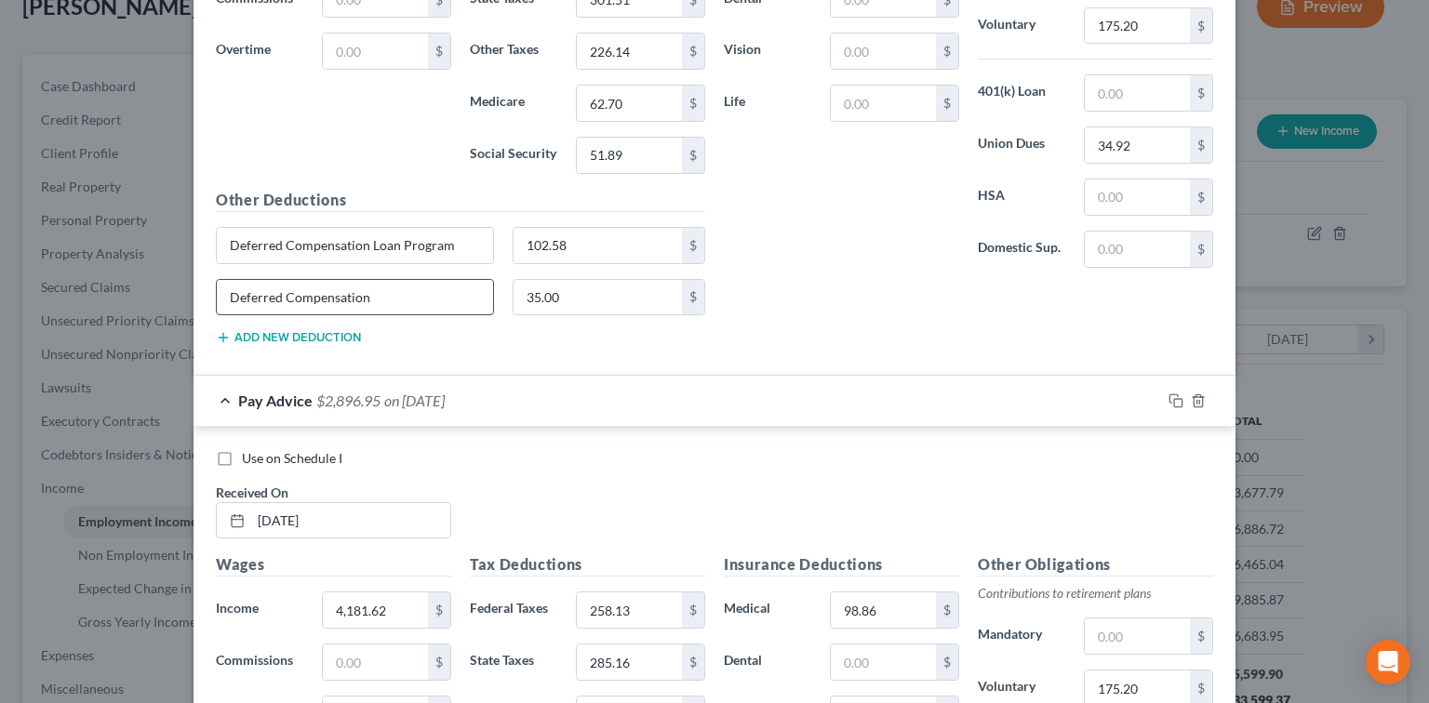
type input "102.58"
drag, startPoint x: 425, startPoint y: 272, endPoint x: 29, endPoint y: 274, distance: 396.4
click at [29, 274] on div "Edit Income Source × Employment Type * Select Full or [DEMOGRAPHIC_DATA] Employ…" at bounding box center [714, 351] width 1429 height 703
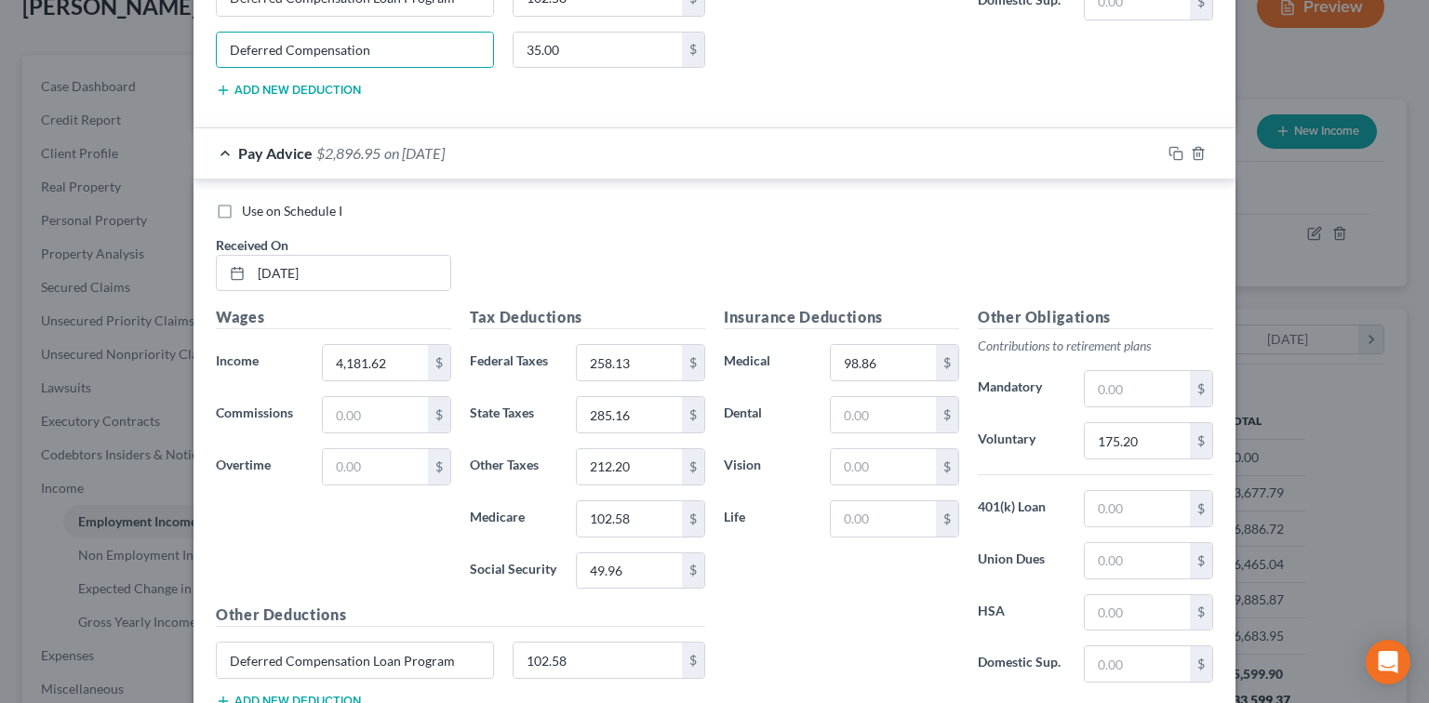
click at [348, 694] on button "Add new deduction" at bounding box center [288, 701] width 145 height 15
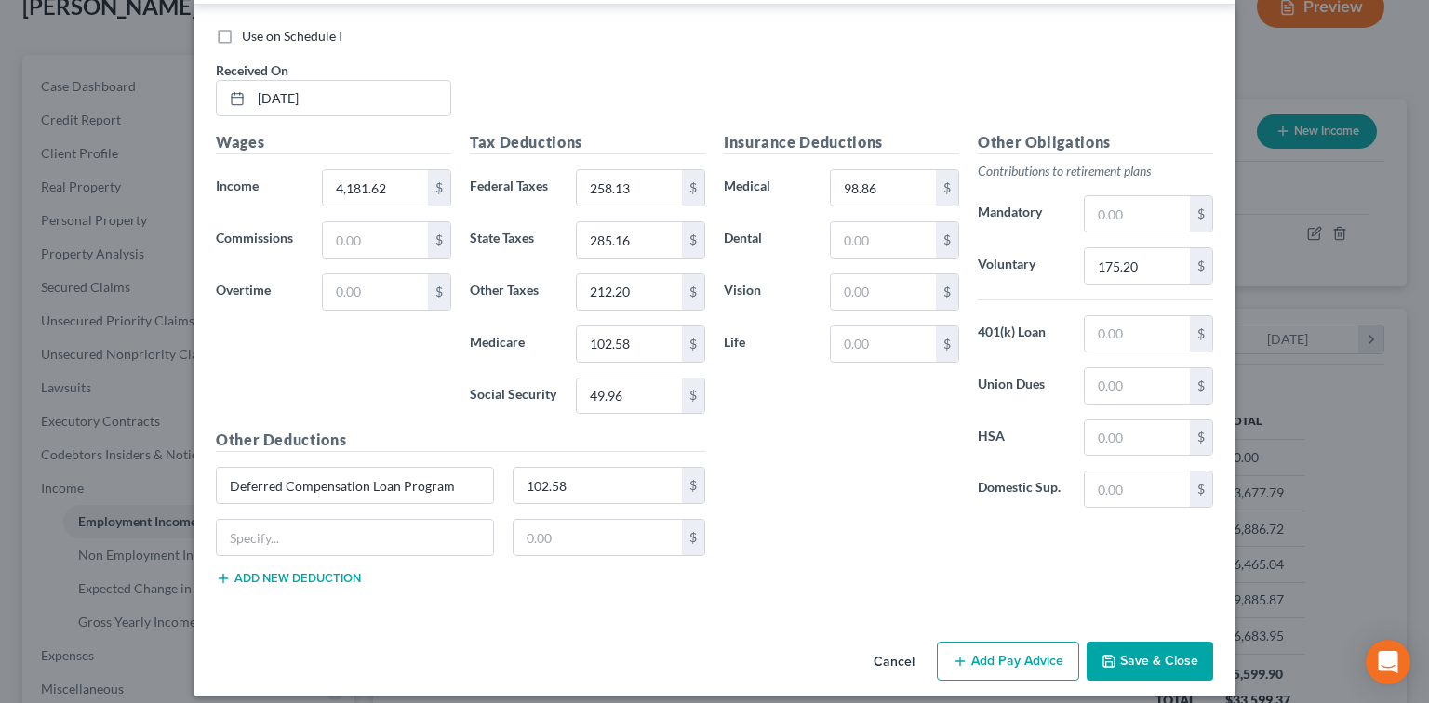
scroll to position [2461, 0]
click at [399, 528] on input "text" at bounding box center [355, 536] width 276 height 35
paste input "Deferred Compensation"
type input "Deferred Compensation"
click at [556, 536] on input "text" at bounding box center [598, 536] width 169 height 35
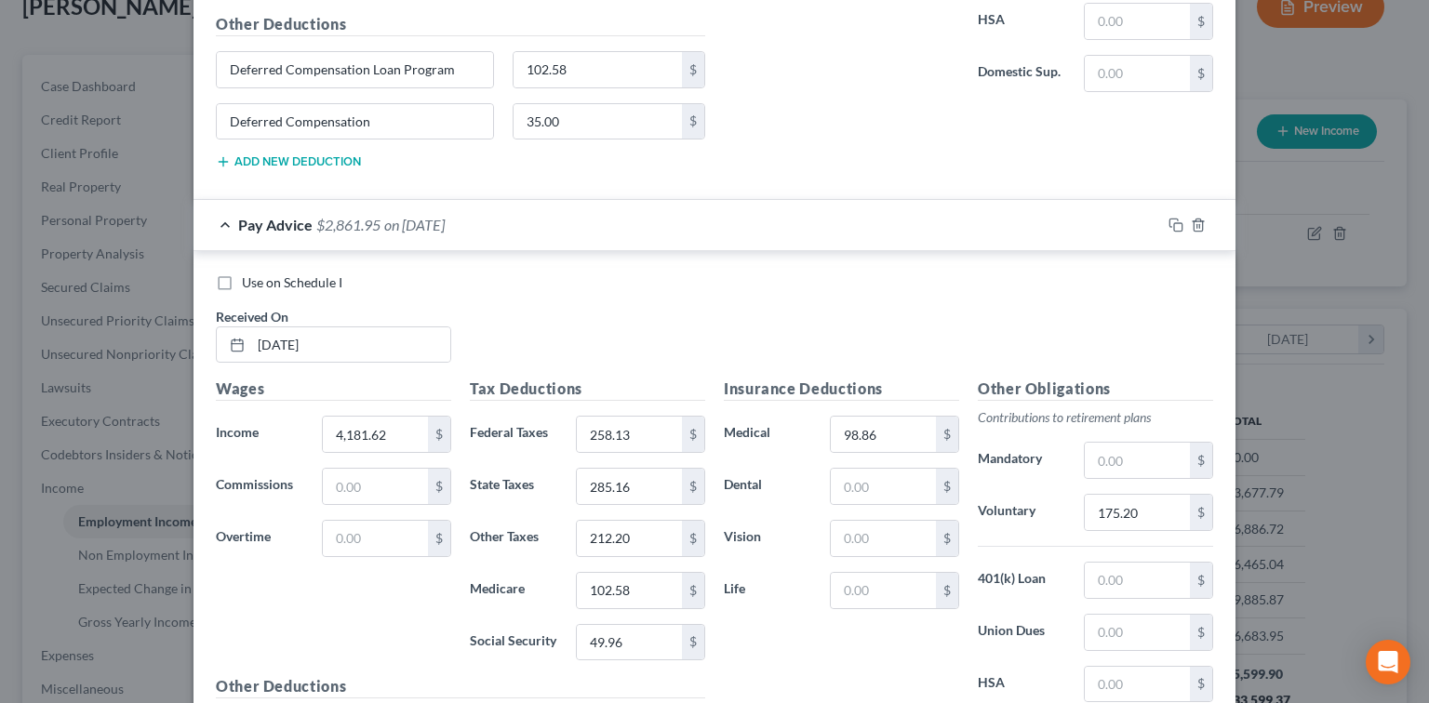
scroll to position [2337, 0]
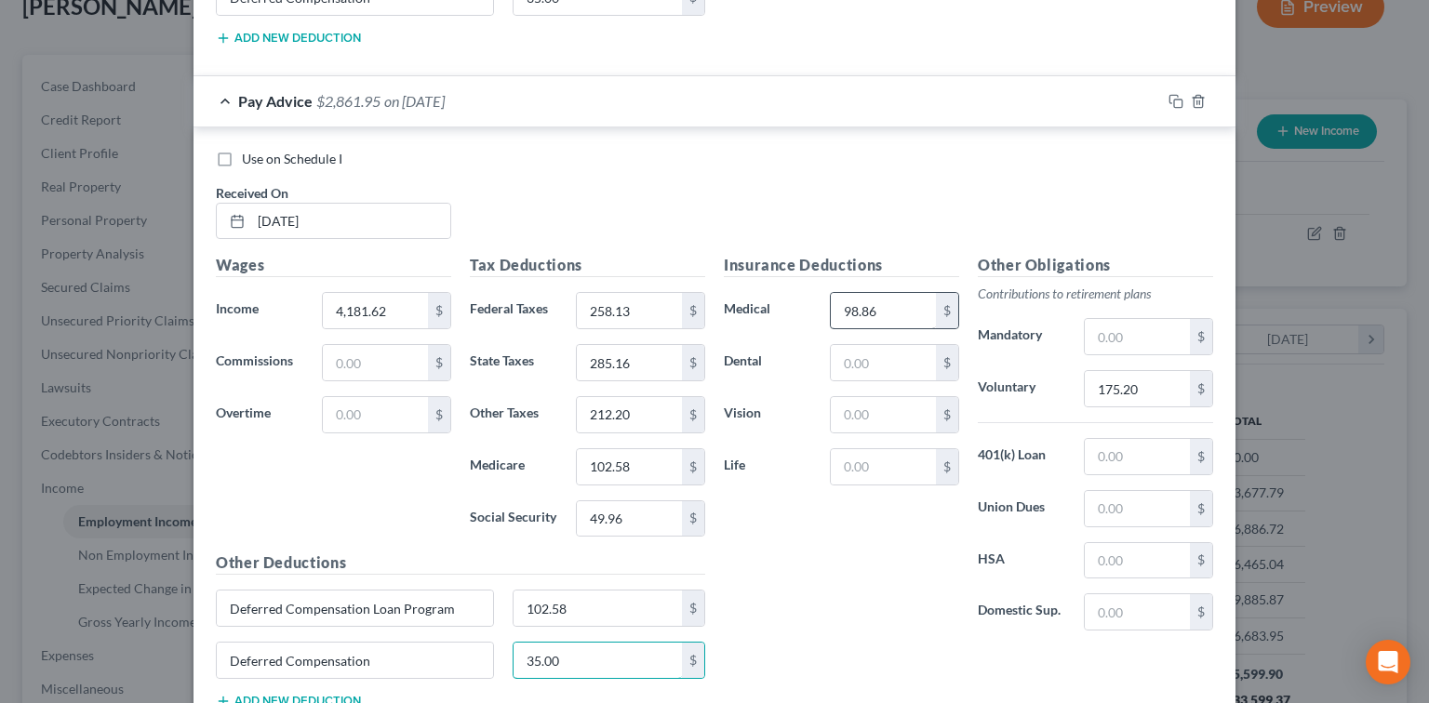
type input "35.00"
click at [892, 297] on input "98.86" at bounding box center [883, 310] width 105 height 35
type input "206.58"
click at [912, 625] on div "Insurance Deductions Medical 98.86 $ Dental $ Vision $ Life $" at bounding box center [842, 450] width 254 height 392
click at [902, 295] on input "98.86" at bounding box center [883, 310] width 105 height 35
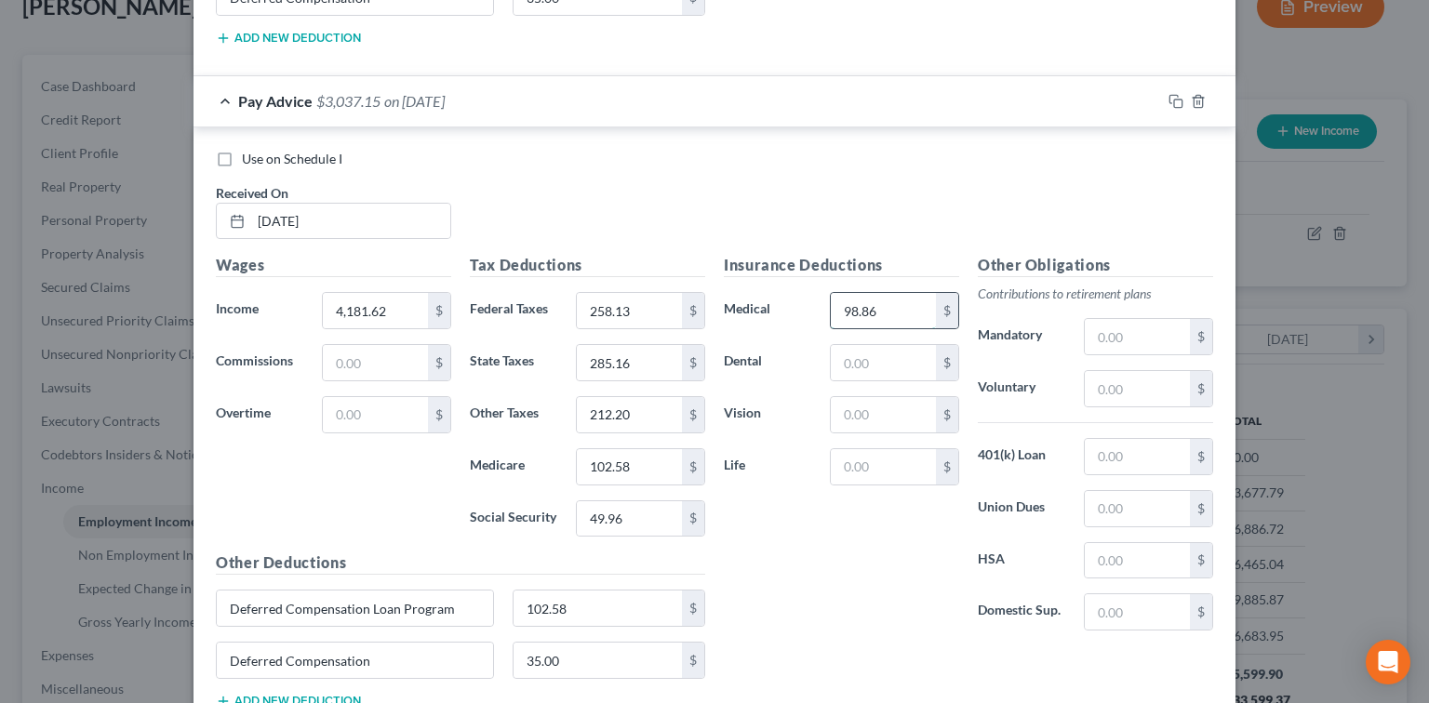
scroll to position [2461, 0]
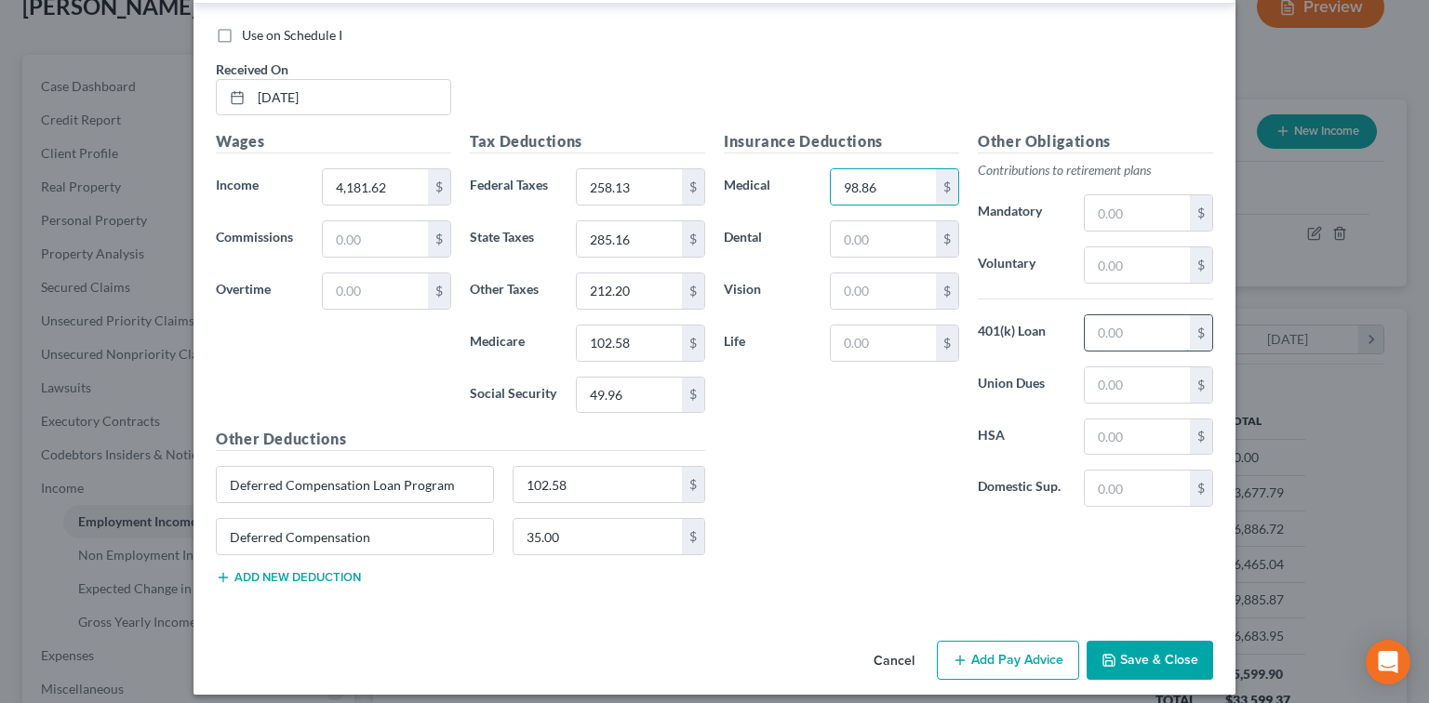
click at [1127, 328] on input "text" at bounding box center [1137, 332] width 105 height 35
click at [1129, 372] on input "text" at bounding box center [1137, 385] width 105 height 35
type input "34.92"
click at [852, 551] on div "Insurance Deductions Medical 98.86 $ Dental $ Vision $ Life $ Other Obligations…" at bounding box center [969, 364] width 508 height 469
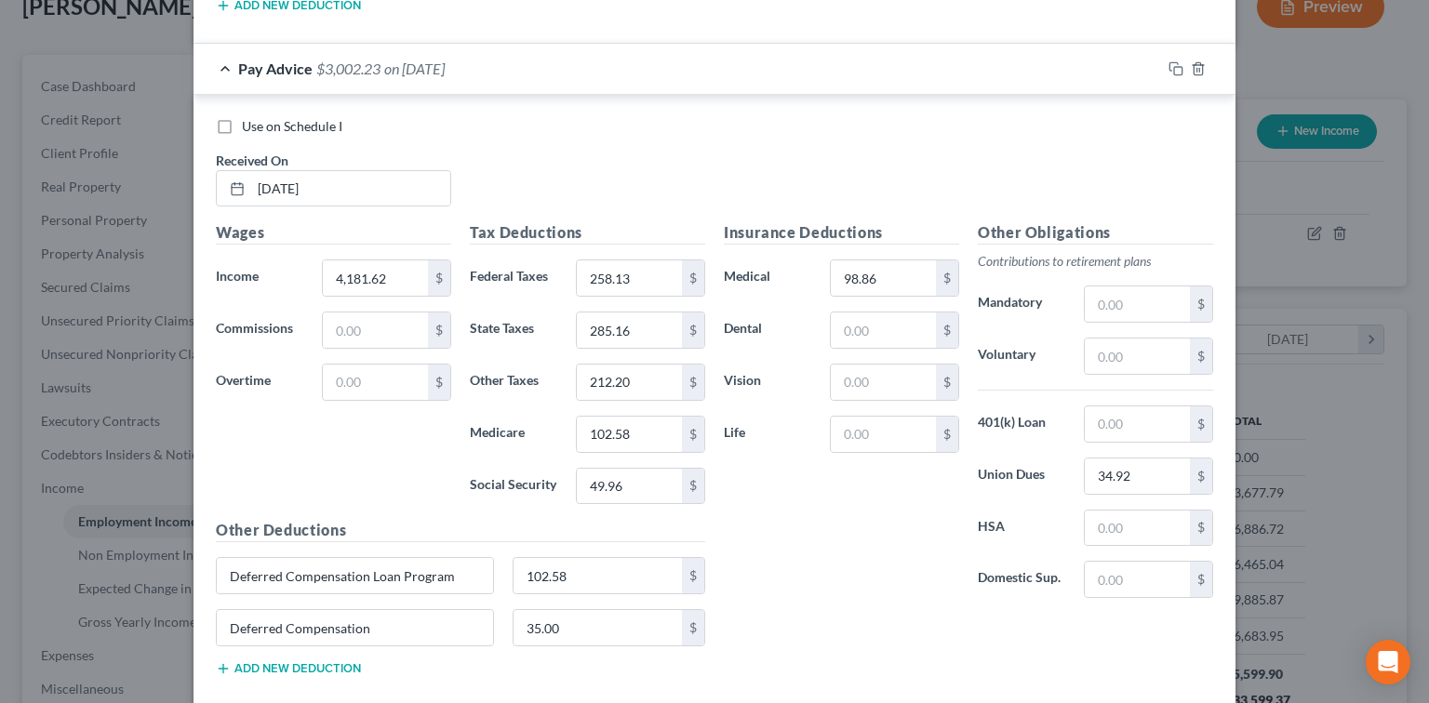
scroll to position [2337, 0]
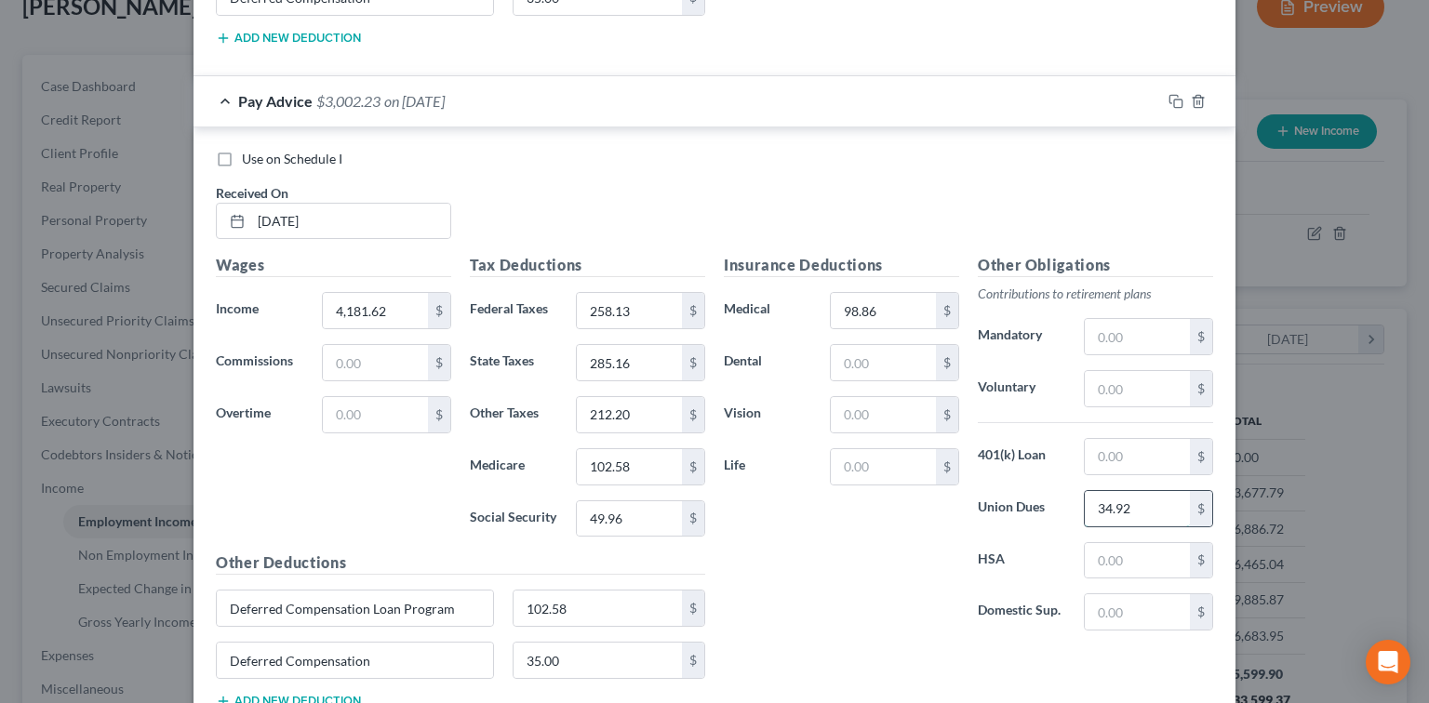
click at [1168, 499] on input "34.92" at bounding box center [1137, 508] width 105 height 35
click at [1170, 510] on input "34.92" at bounding box center [1137, 508] width 105 height 35
click at [715, 314] on label "Medical" at bounding box center [768, 310] width 106 height 37
click at [647, 397] on input "212.20" at bounding box center [629, 414] width 105 height 35
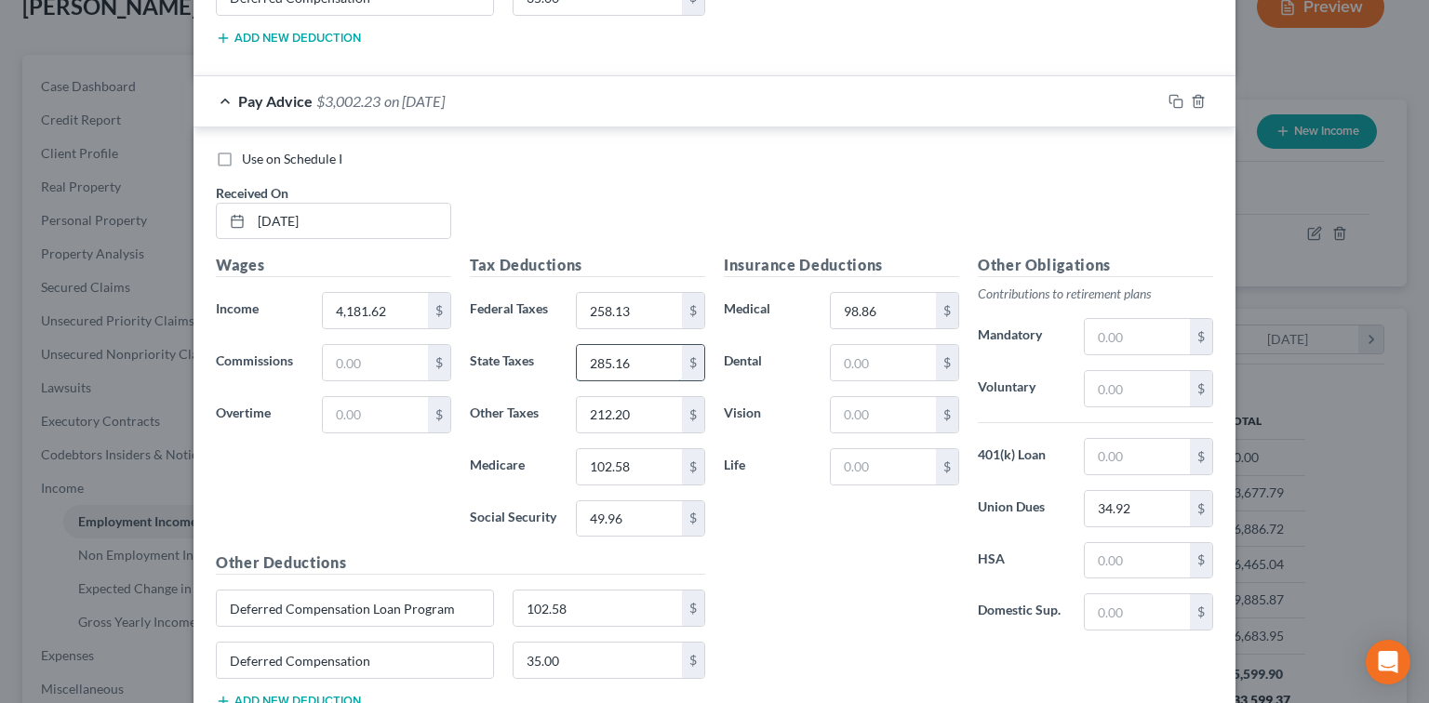
click at [662, 365] on input "285.16" at bounding box center [629, 362] width 105 height 35
drag, startPoint x: 1190, startPoint y: 485, endPoint x: 968, endPoint y: 514, distance: 224.2
click at [969, 514] on div "Union Dues 34.92 $" at bounding box center [1096, 508] width 254 height 37
click at [1154, 524] on div "Other Obligations Contributions to retirement plans Mandatory $ Voluntary $ 401…" at bounding box center [1096, 450] width 254 height 392
click at [1116, 491] on input "text" at bounding box center [1137, 508] width 105 height 35
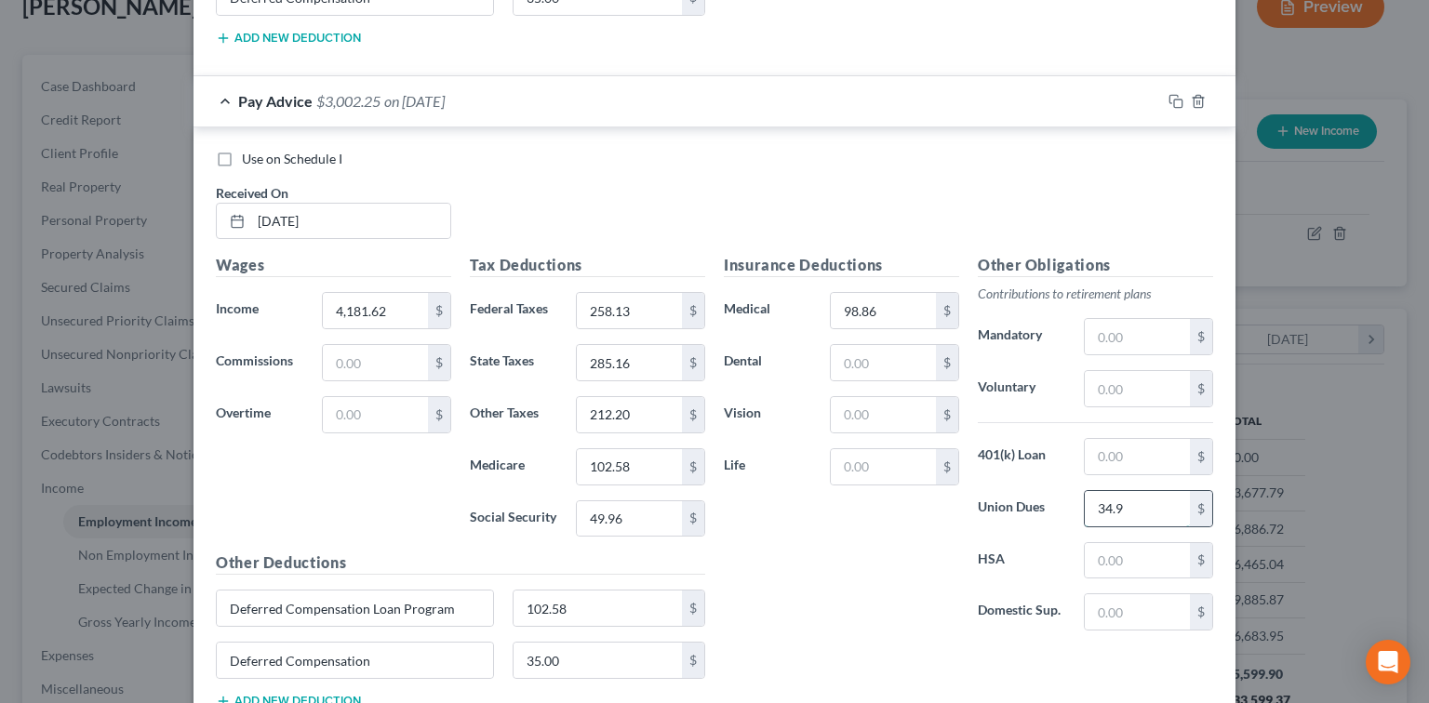
type input "34.92"
click at [1149, 376] on input "text" at bounding box center [1137, 388] width 105 height 35
click at [1112, 382] on input "text" at bounding box center [1137, 388] width 105 height 35
type input "175.20"
click at [889, 371] on div "Insurance Deductions Medical 98.86 $ Dental $ Vision $ Life $" at bounding box center [842, 450] width 254 height 392
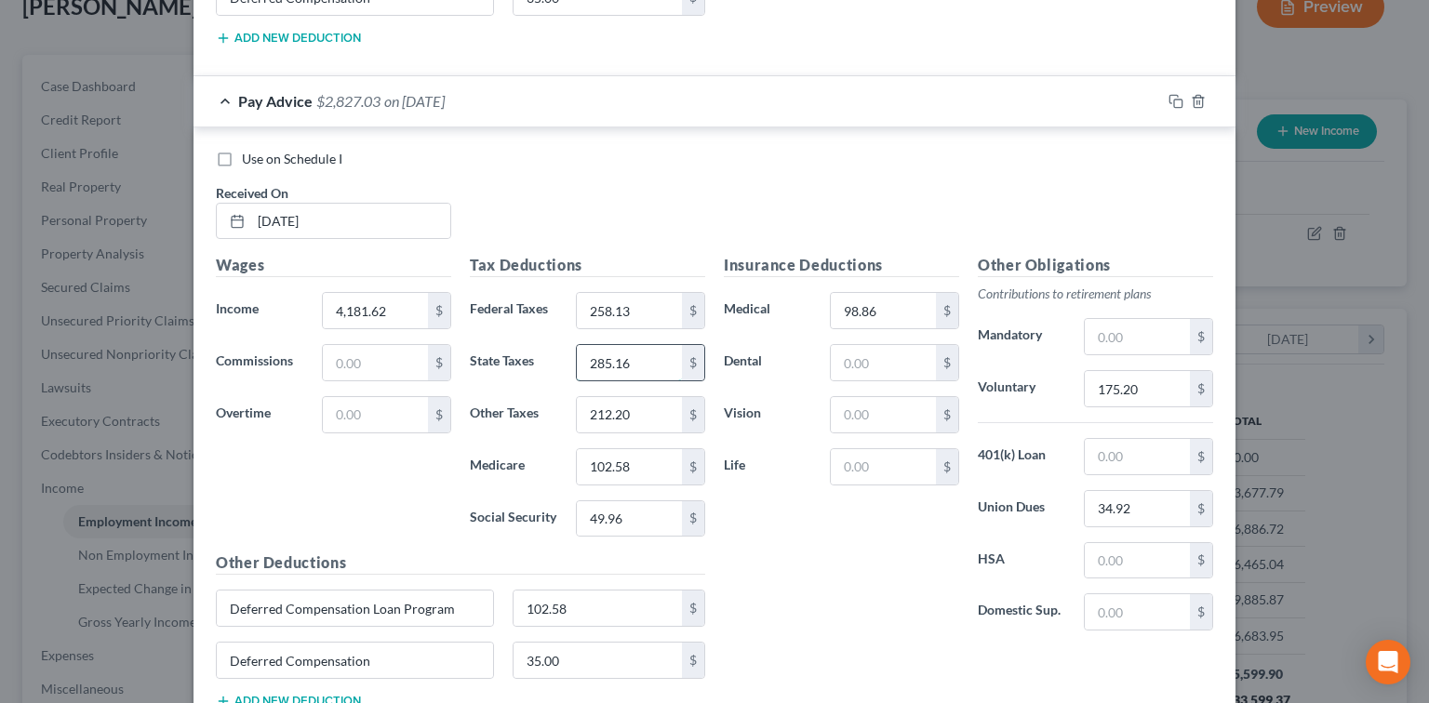
click at [650, 345] on input "285.16" at bounding box center [629, 362] width 105 height 35
click at [644, 357] on input "285.16" at bounding box center [629, 362] width 105 height 35
click at [631, 406] on input "212.20" at bounding box center [629, 414] width 105 height 35
type input "60.37"
click at [825, 618] on div "Insurance Deductions Medical 98.86 $ Dental $ Vision $ Life $" at bounding box center [842, 450] width 254 height 392
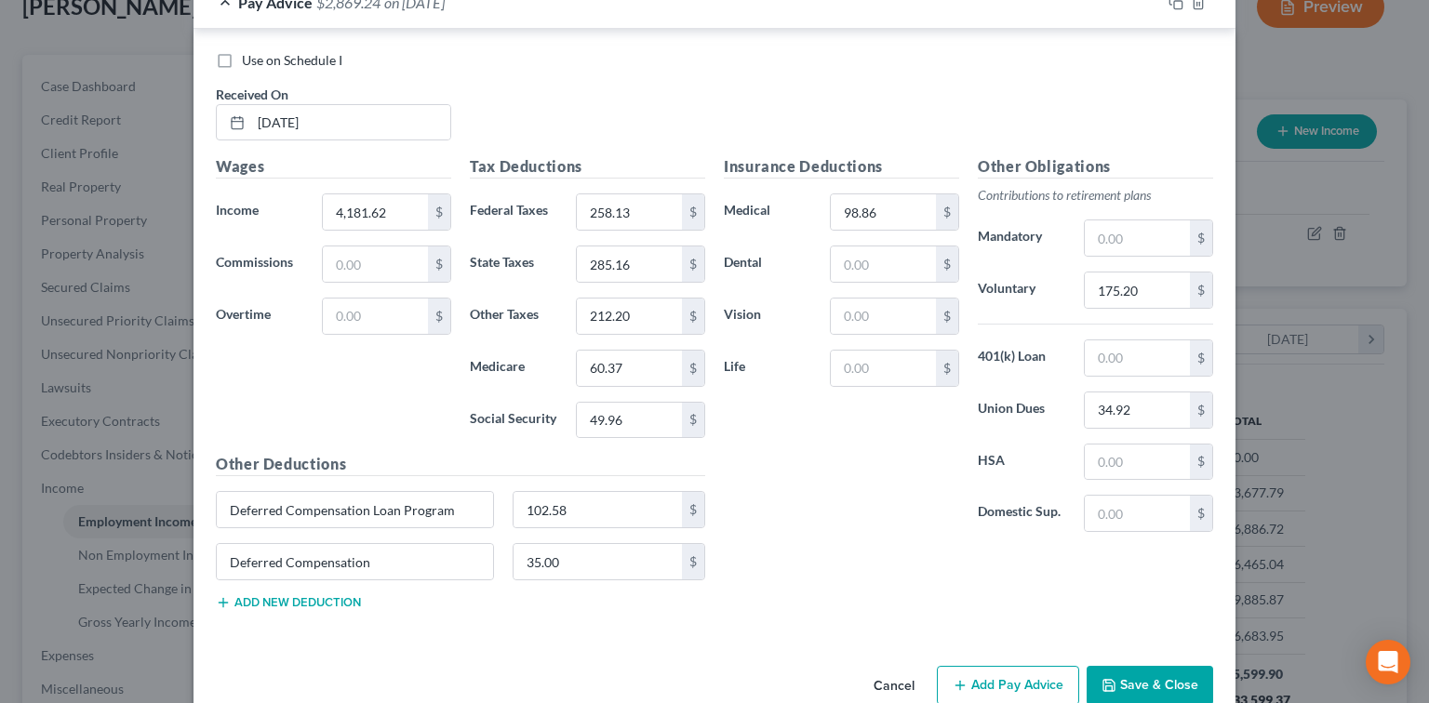
scroll to position [2461, 0]
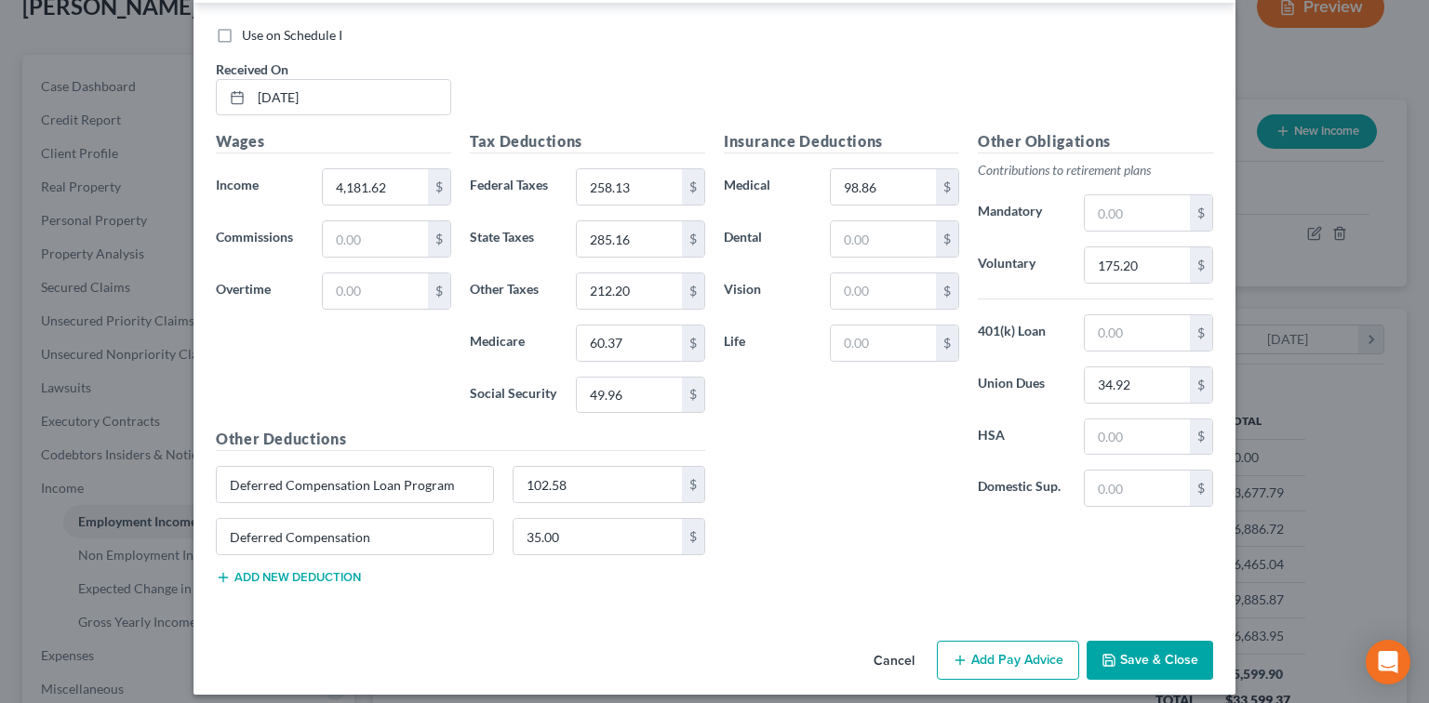
click at [1035, 646] on button "Add Pay Advice" at bounding box center [1008, 660] width 142 height 39
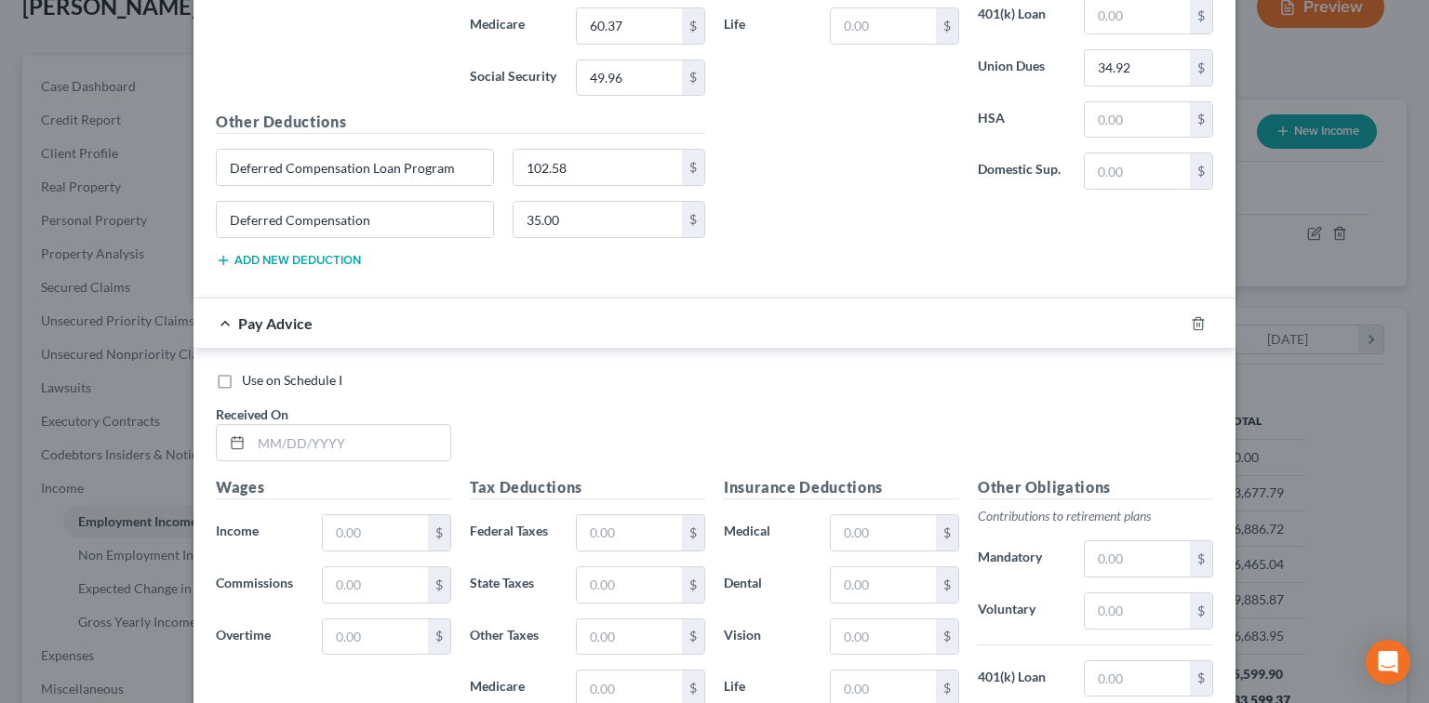
scroll to position [2958, 0]
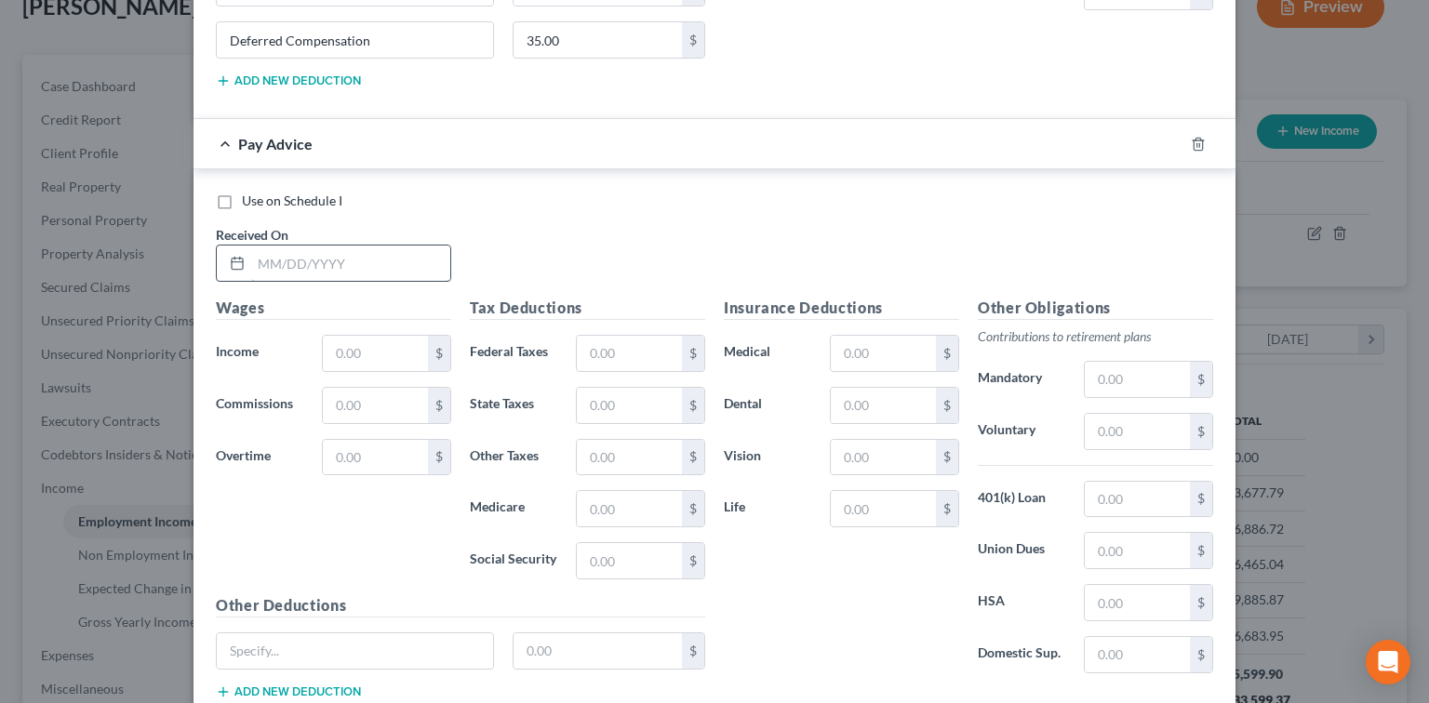
click at [302, 254] on input "text" at bounding box center [350, 263] width 199 height 35
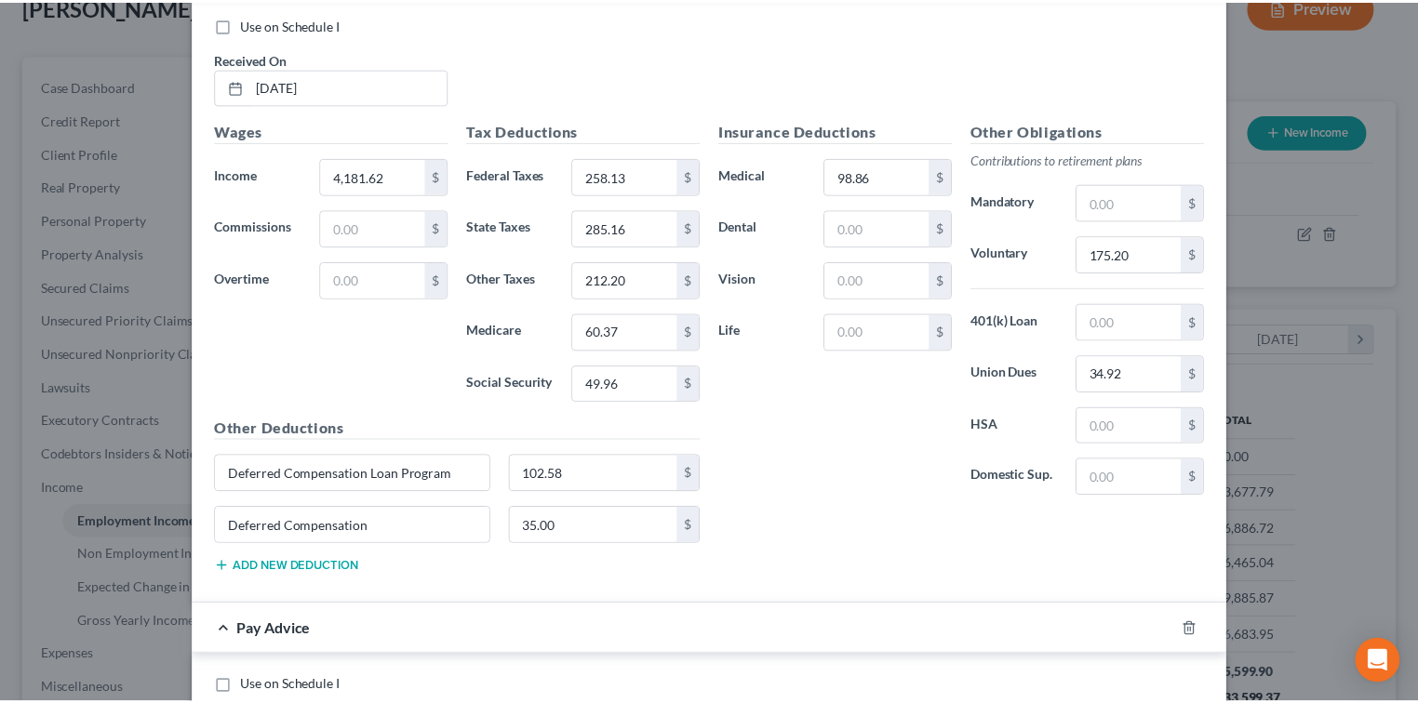
scroll to position [2461, 0]
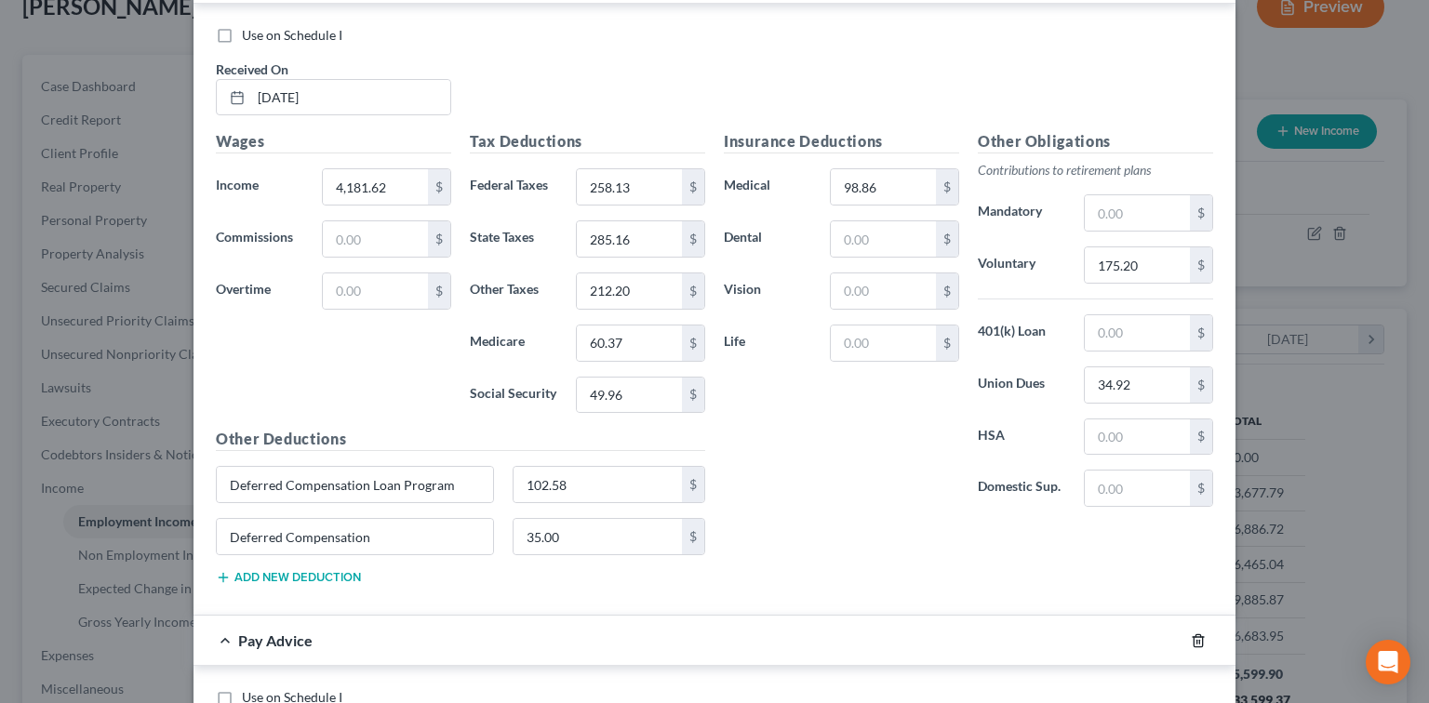
click at [1195, 634] on icon "button" at bounding box center [1198, 641] width 15 height 15
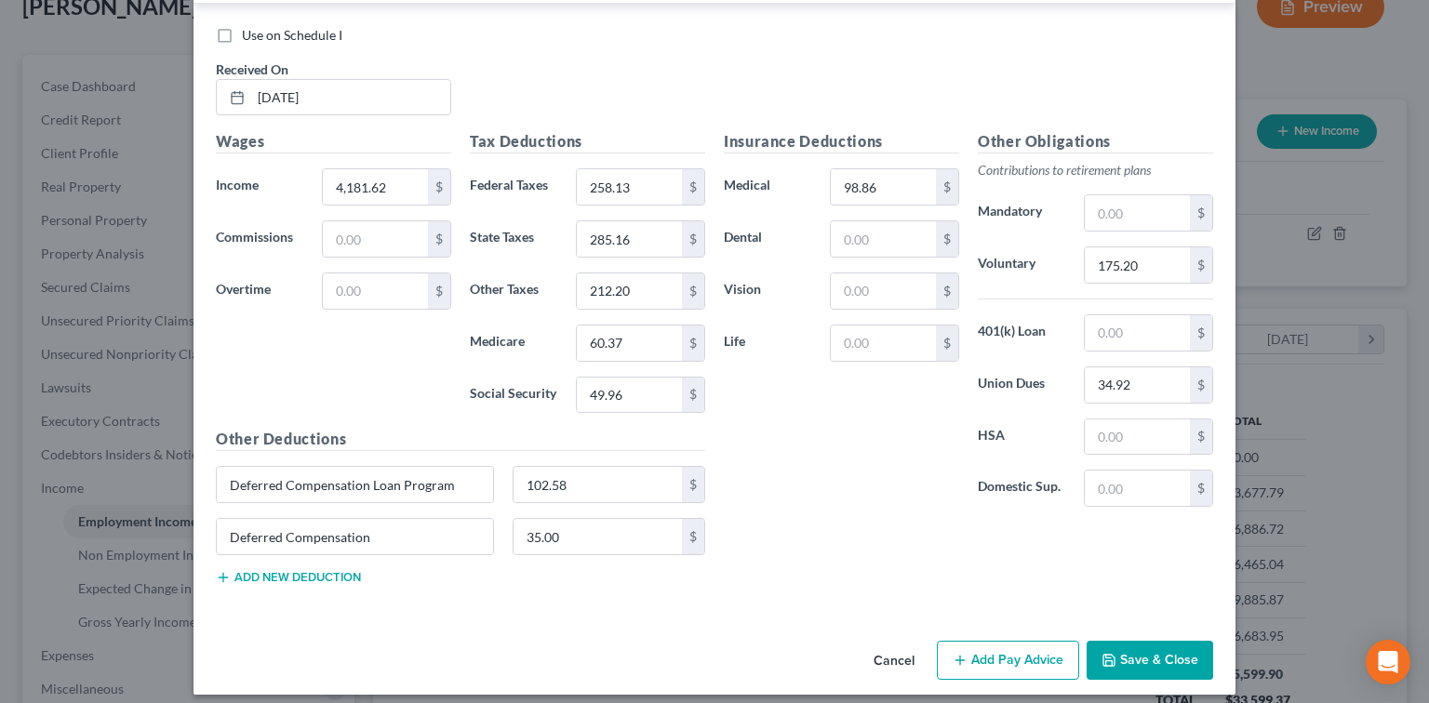
click at [1150, 641] on button "Save & Close" at bounding box center [1150, 660] width 127 height 39
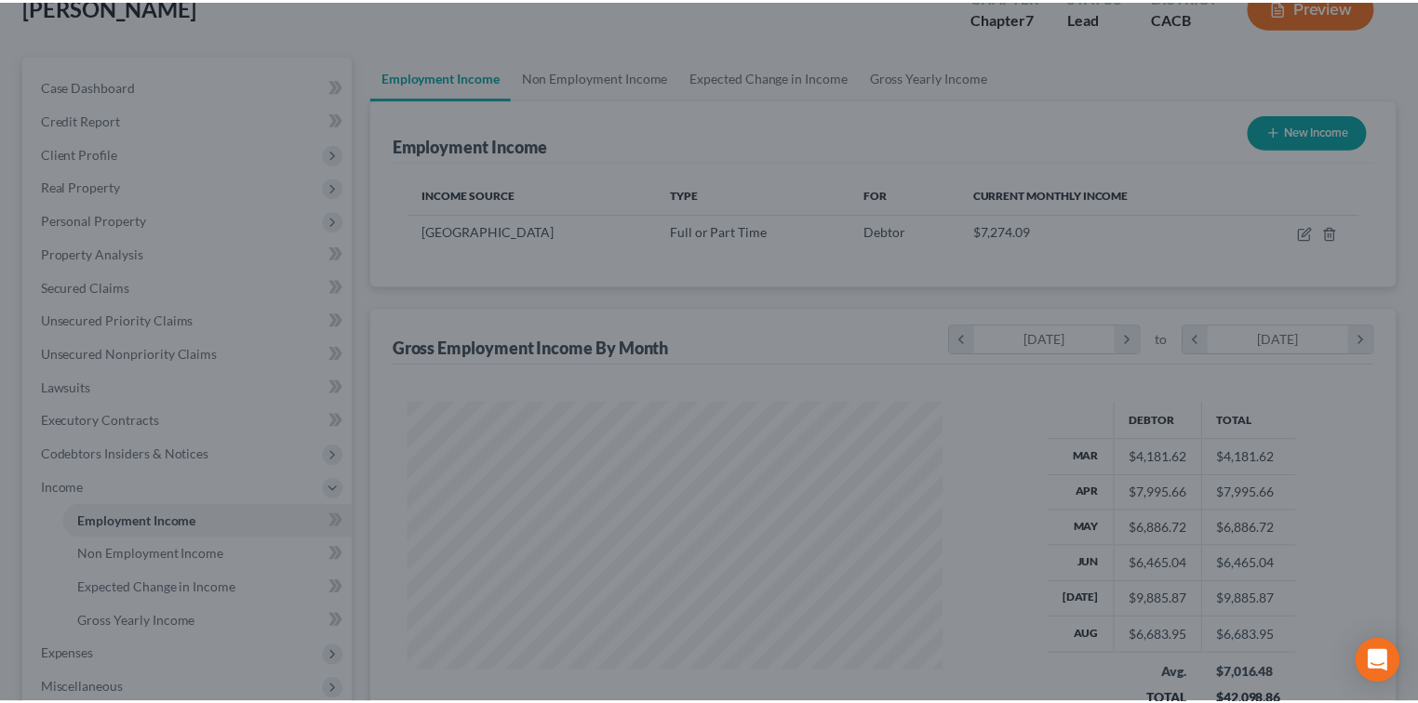
scroll to position [930066, 929821]
